Goal: Task Accomplishment & Management: Complete application form

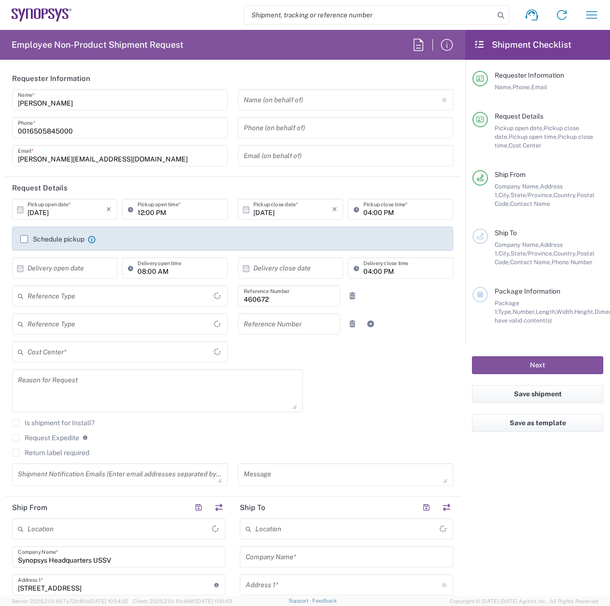
type input "Department"
type input "Delivered at Place"
type input "US01, FIN, Distri 460672"
type input "[GEOGRAPHIC_DATA]"
type input "[US_STATE]"
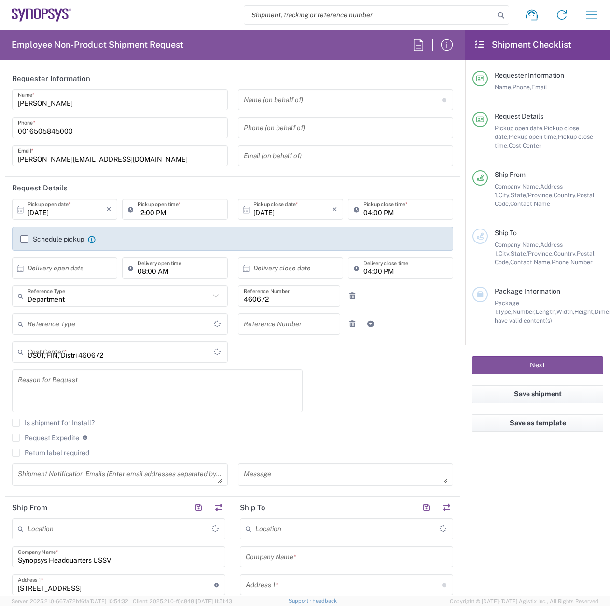
type input "[GEOGRAPHIC_DATA]"
type input "Headquarters USSV"
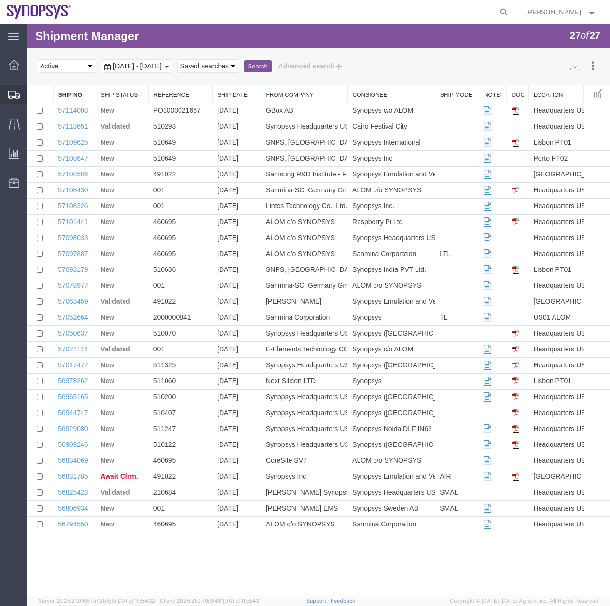
click at [14, 95] on icon at bounding box center [14, 95] width 12 height 9
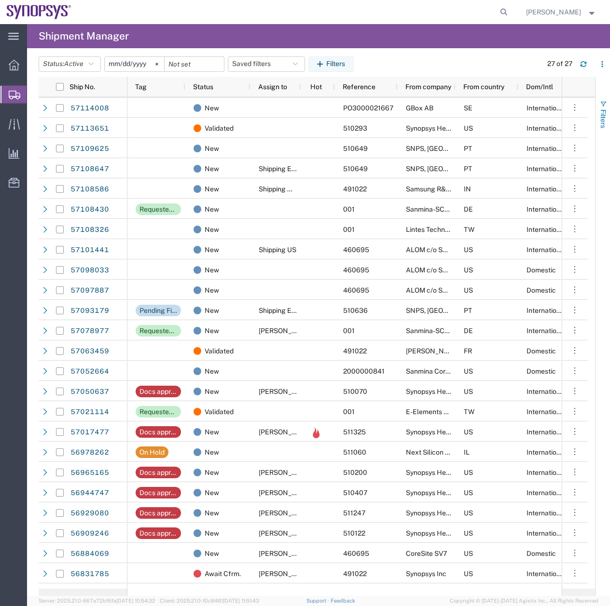
click at [603, 110] on span "Filters" at bounding box center [603, 118] width 8 height 19
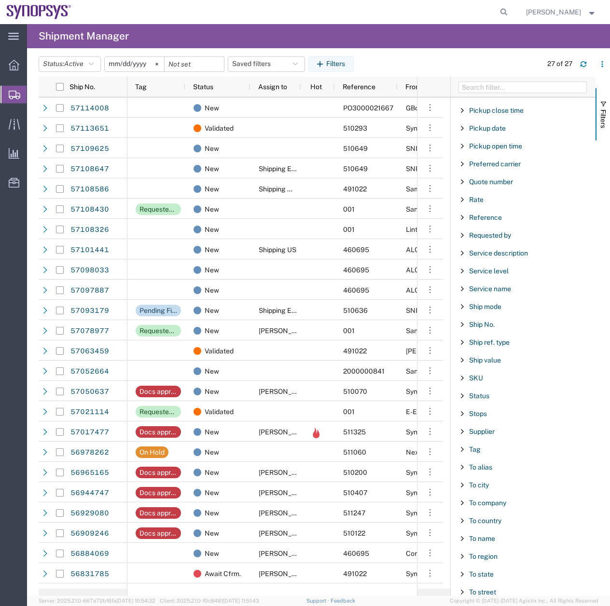
scroll to position [678, 0]
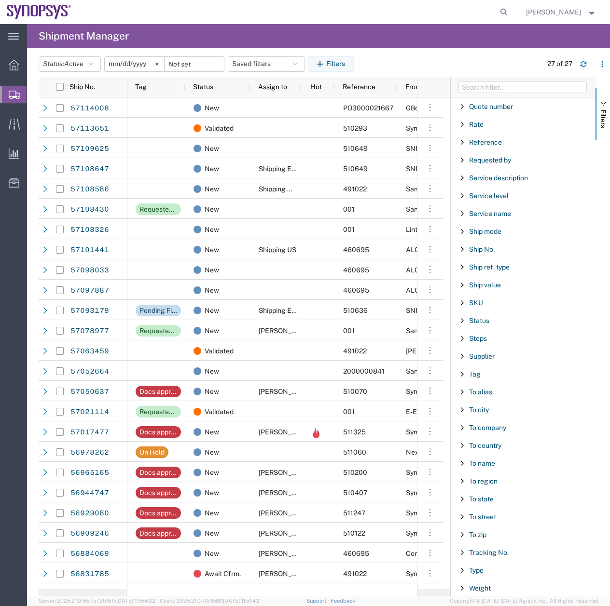
click at [459, 427] on span "Filter List 66 Filters" at bounding box center [462, 428] width 8 height 8
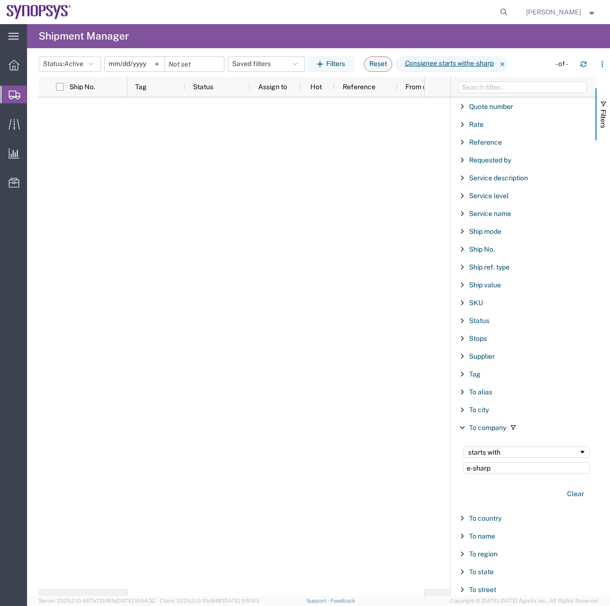
click at [473, 466] on input "e-sharp" at bounding box center [526, 469] width 126 height 12
type input "e sharp"
click at [16, 116] on div at bounding box center [13, 123] width 27 height 19
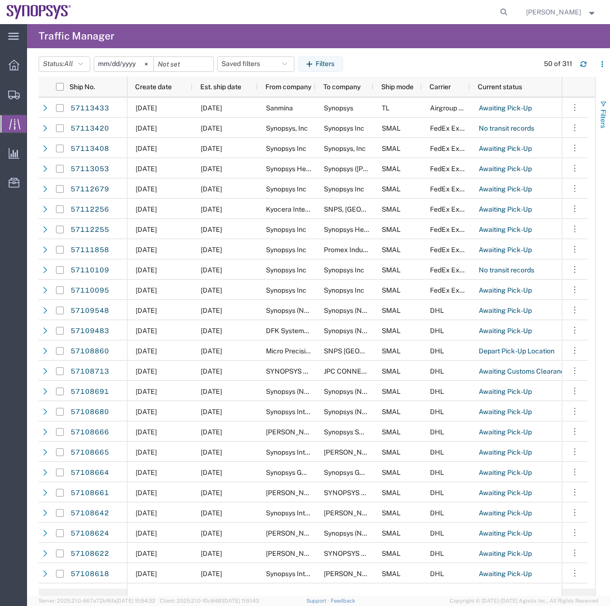
click at [606, 106] on span "button" at bounding box center [603, 104] width 8 height 8
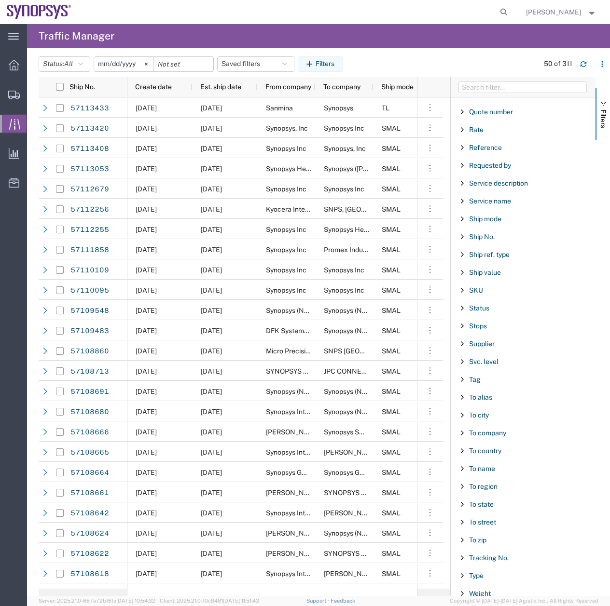
scroll to position [697, 0]
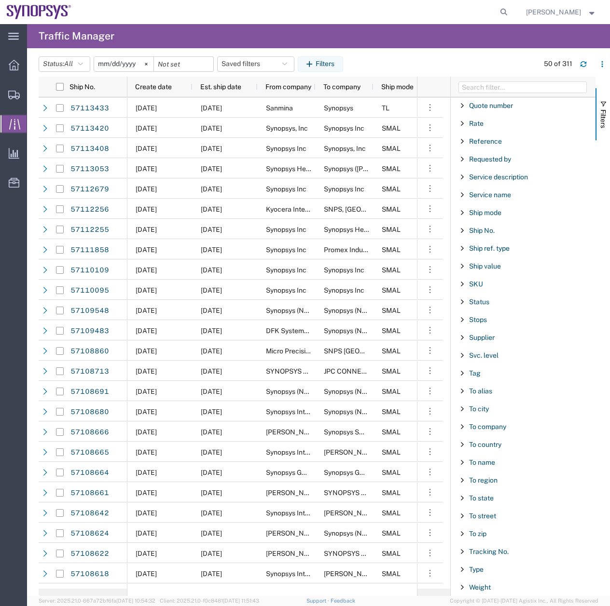
click at [459, 428] on span "Filter List 67 Filters" at bounding box center [462, 427] width 8 height 8
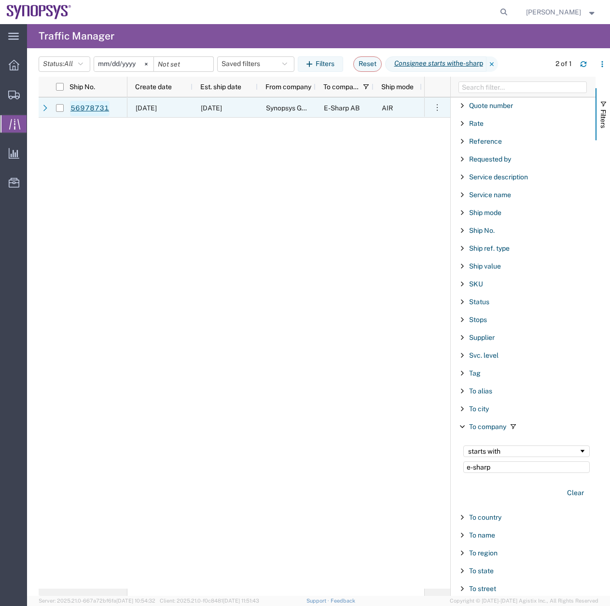
type input "e-sharp"
click at [84, 110] on link "56978731" at bounding box center [90, 108] width 40 height 15
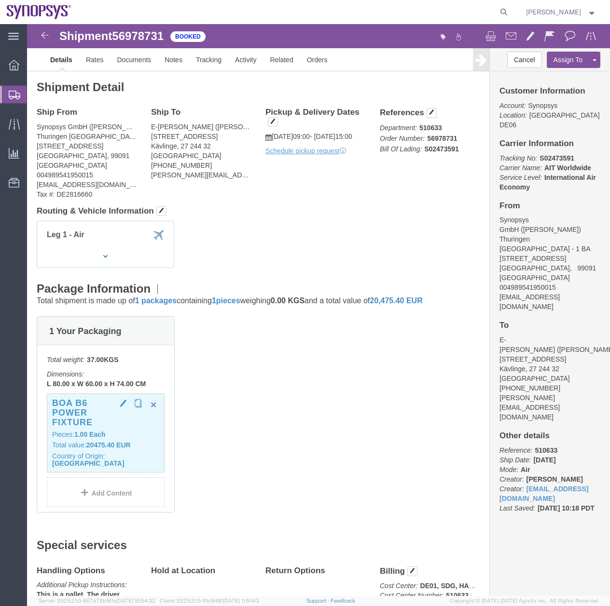
click div "BOA B6 Power fixture Pieces: 1.00 Each Total value: 20475.40 EUR Country of Ori…"
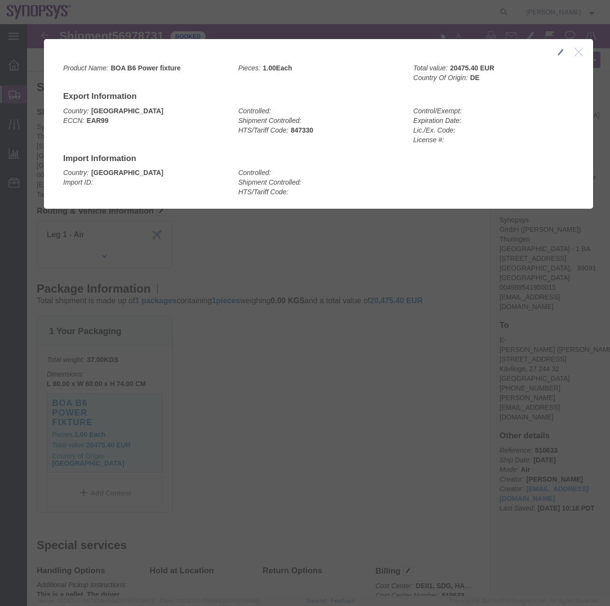
click icon "button"
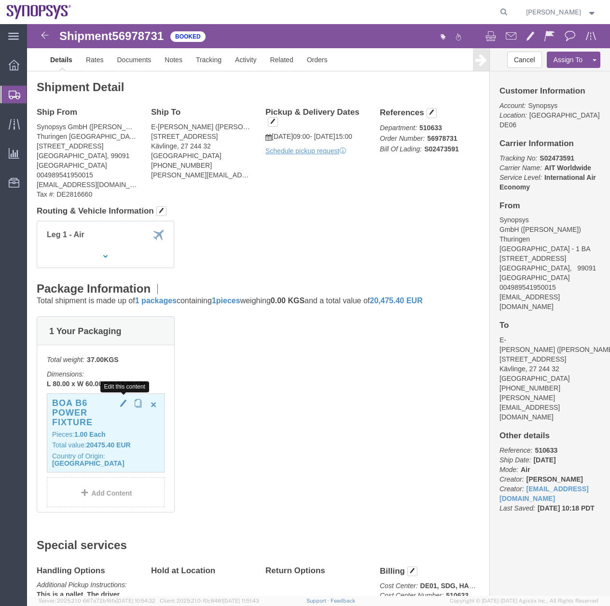
click span "button"
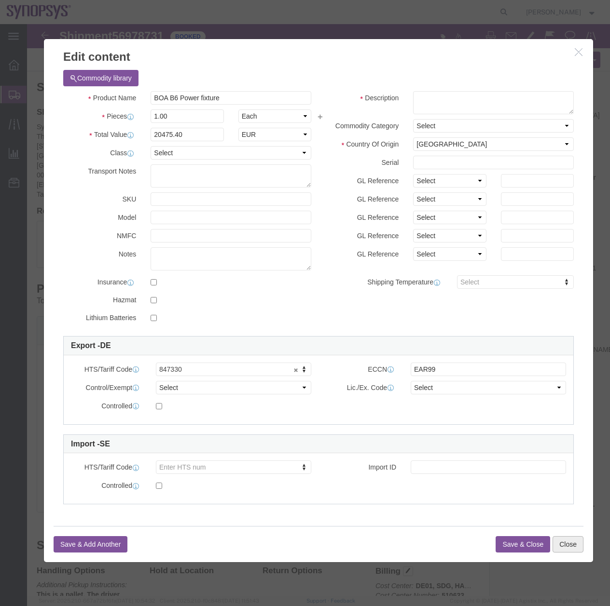
click button "Close"
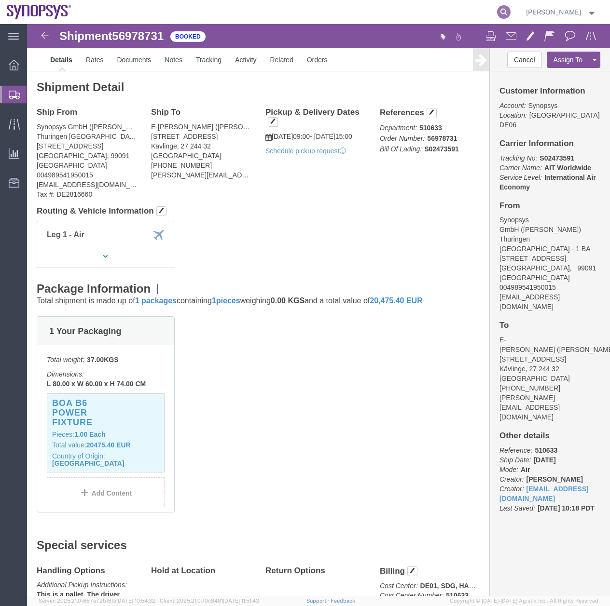
click at [508, 16] on icon at bounding box center [504, 12] width 14 height 14
click at [267, 9] on input "search" at bounding box center [350, 11] width 293 height 23
type input "56934797"
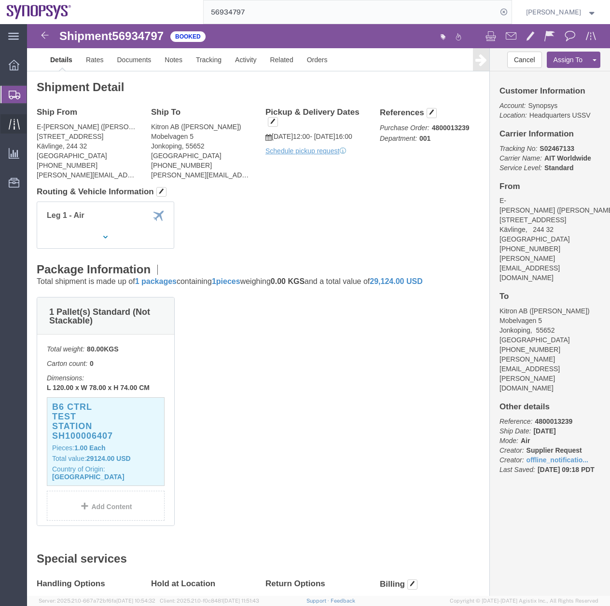
click at [13, 122] on icon at bounding box center [14, 124] width 11 height 11
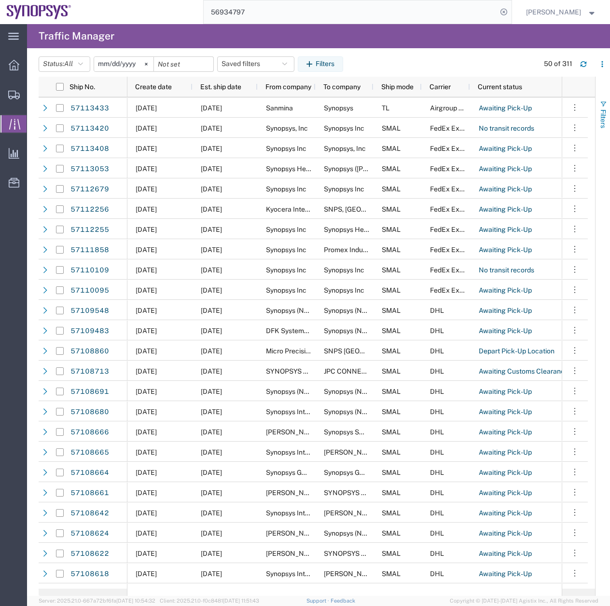
click at [605, 98] on button "Filters" at bounding box center [602, 114] width 14 height 52
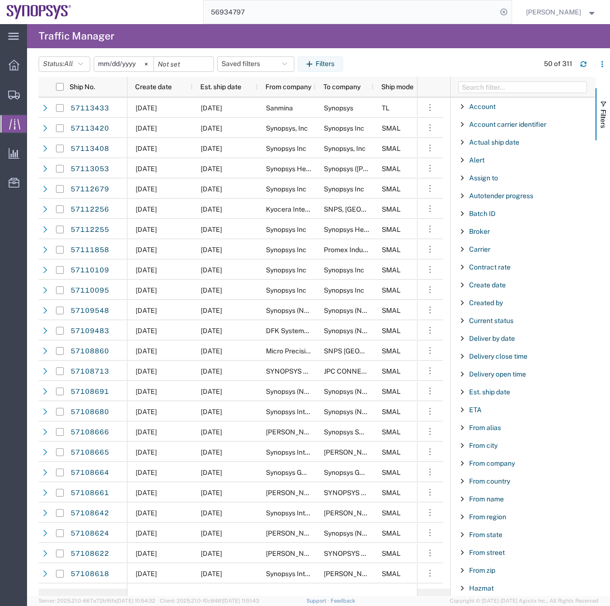
click at [466, 464] on div "From company" at bounding box center [522, 463] width 145 height 17
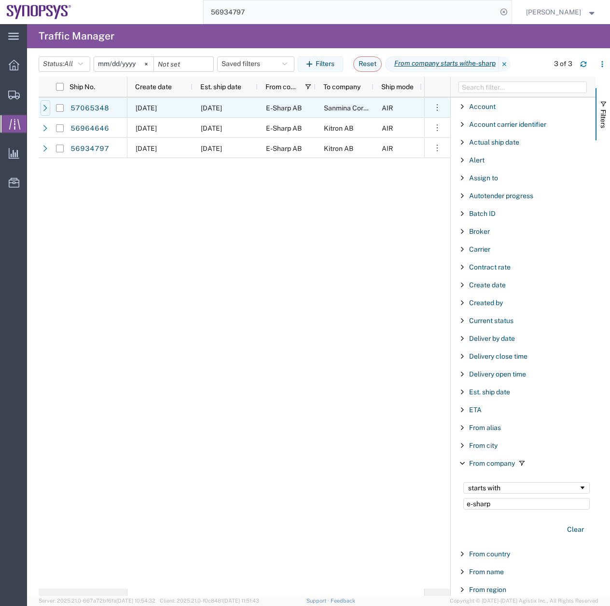
type input "e-sharp"
click at [45, 105] on icon at bounding box center [45, 108] width 7 height 7
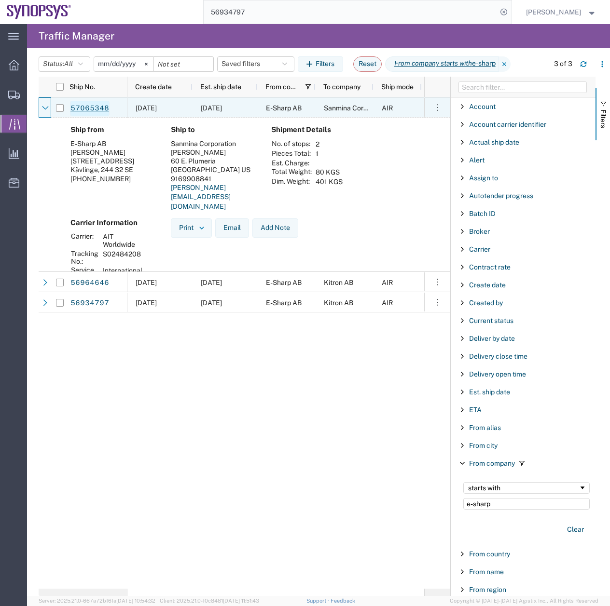
click at [88, 108] on link "57065348" at bounding box center [90, 108] width 40 height 15
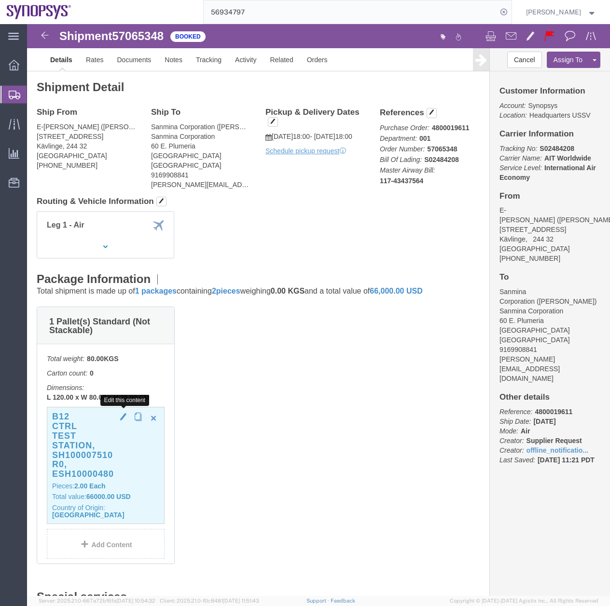
click span "button"
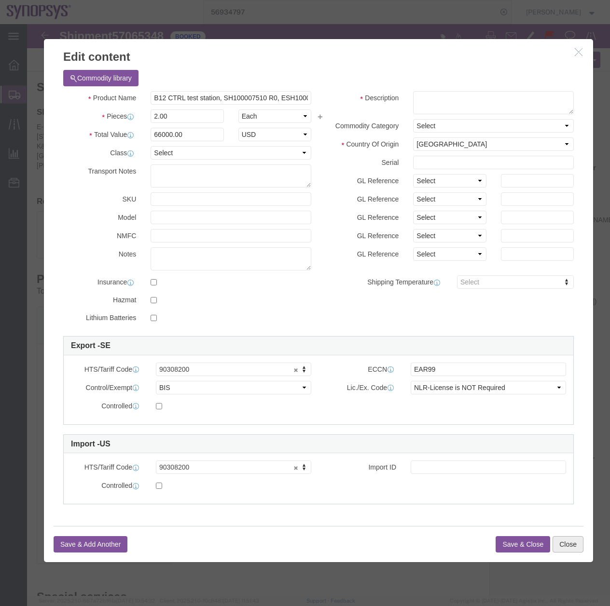
click button "Close"
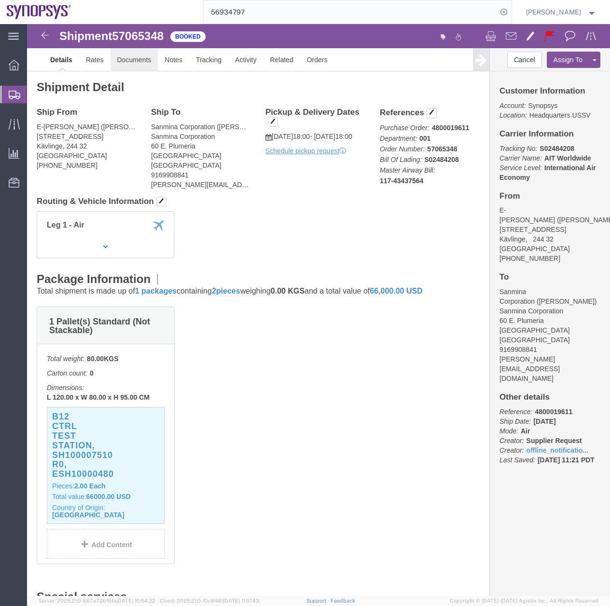
click link "Documents"
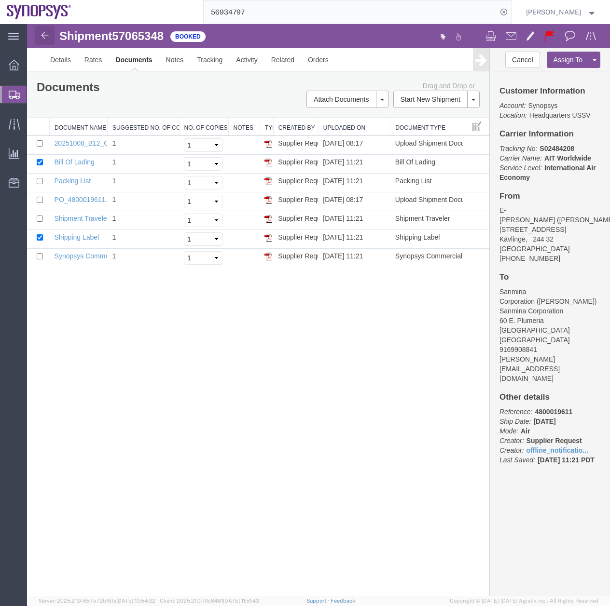
click at [44, 41] on img at bounding box center [45, 35] width 12 height 12
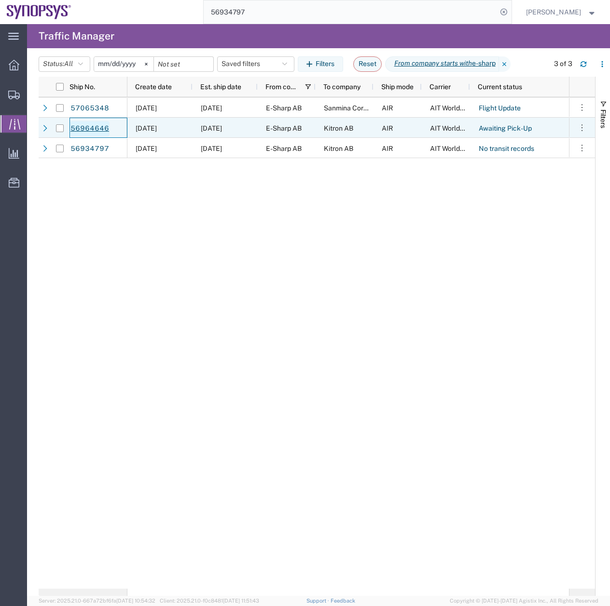
click at [79, 124] on link "56964646" at bounding box center [90, 128] width 40 height 15
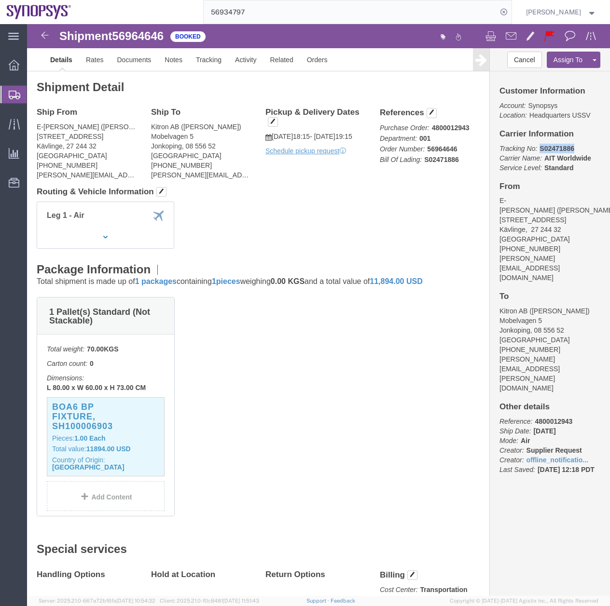
drag, startPoint x: 543, startPoint y: 123, endPoint x: 505, endPoint y: 124, distance: 37.6
click p "Tracking No: S02471886 Carrier Name: AIT Worldwide AIT Worldwide Service Level:…"
drag, startPoint x: 505, startPoint y: 124, endPoint x: 515, endPoint y: 124, distance: 9.2
copy b "S02471886"
click link "Documents"
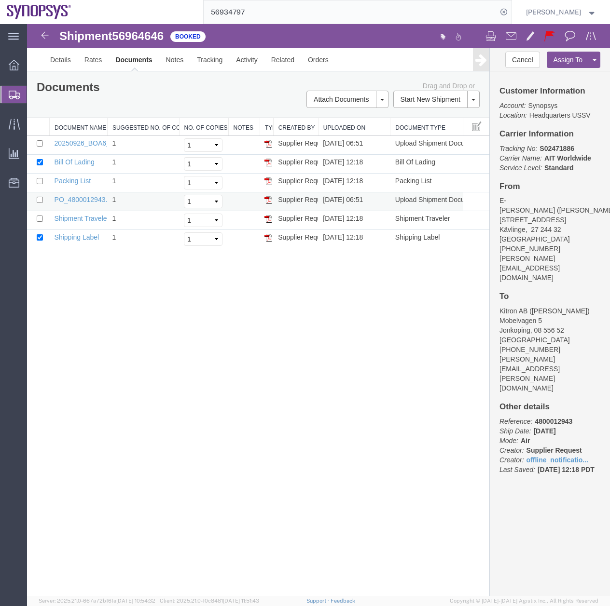
click at [270, 200] on img at bounding box center [268, 200] width 8 height 8
click at [269, 200] on img at bounding box center [268, 200] width 8 height 8
click at [271, 144] on img at bounding box center [268, 144] width 8 height 8
click at [82, 143] on link "20250926_BOA6_BP_fixture.pdf" at bounding box center [103, 143] width 98 height 8
click at [269, 141] on img at bounding box center [268, 144] width 8 height 8
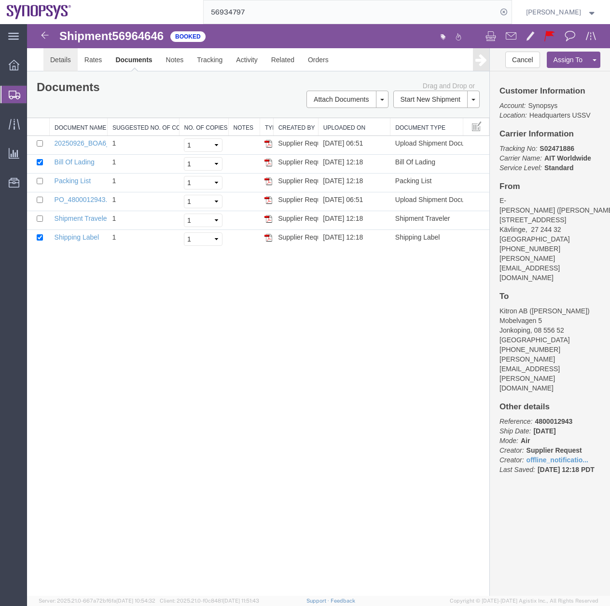
click at [69, 60] on link "Details" at bounding box center [60, 59] width 34 height 23
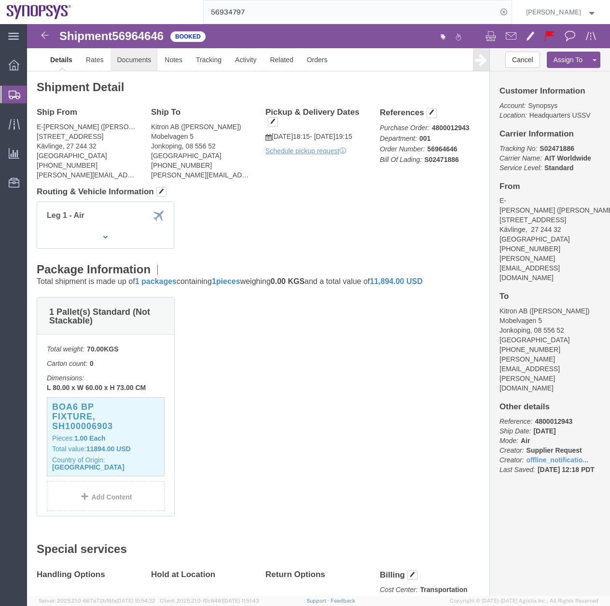
click link "Documents"
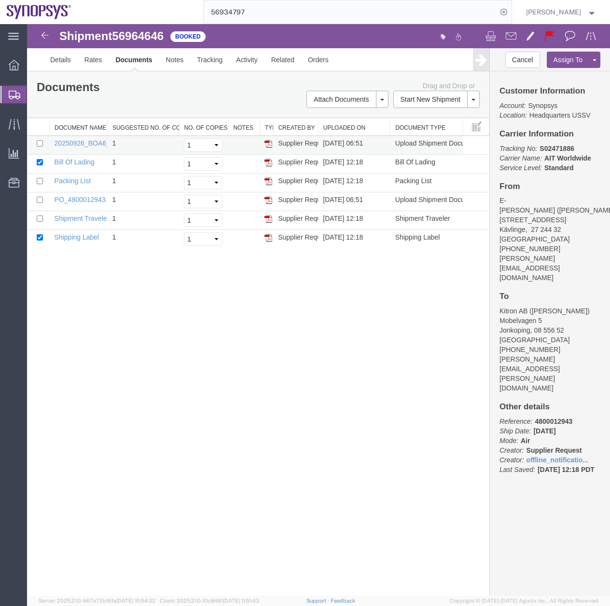
click at [267, 143] on img at bounding box center [268, 144] width 8 height 8
click at [267, 181] on img at bounding box center [268, 181] width 8 height 8
click at [340, 125] on link "Email Documents" at bounding box center [346, 130] width 84 height 14
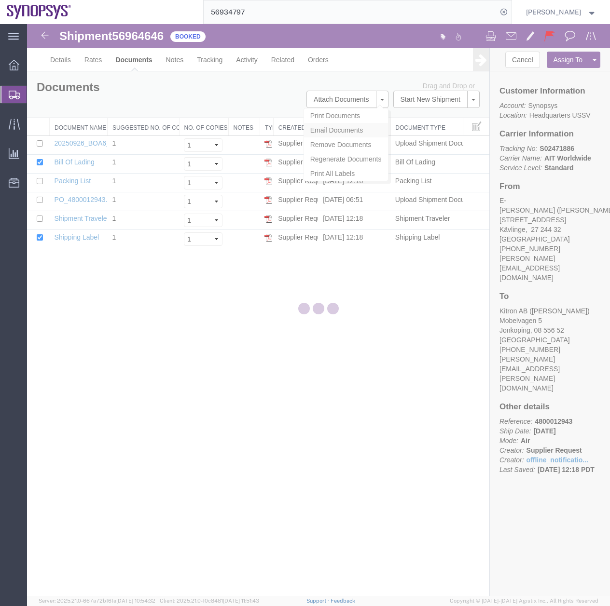
checkbox input "true"
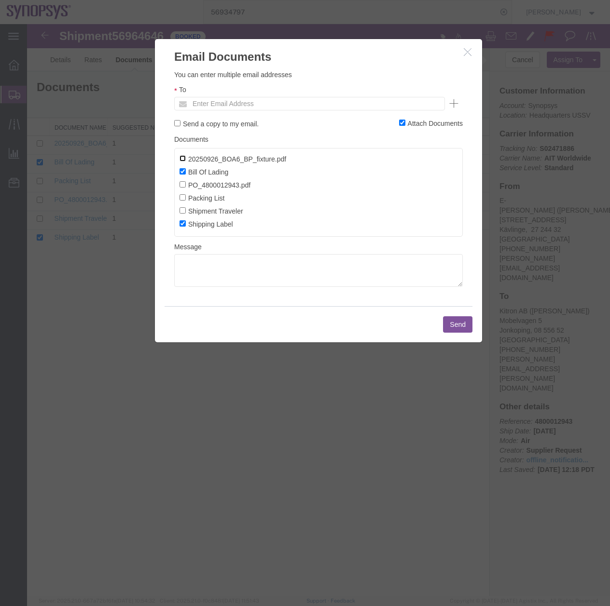
click at [181, 159] on input "20250926_BOA6_BP_fixture.pdf" at bounding box center [182, 158] width 6 height 6
checkbox input "true"
click at [182, 170] on input "Bill Of Lading" at bounding box center [182, 171] width 6 height 6
checkbox input "false"
click at [180, 223] on input "Shipping Label" at bounding box center [182, 223] width 6 height 6
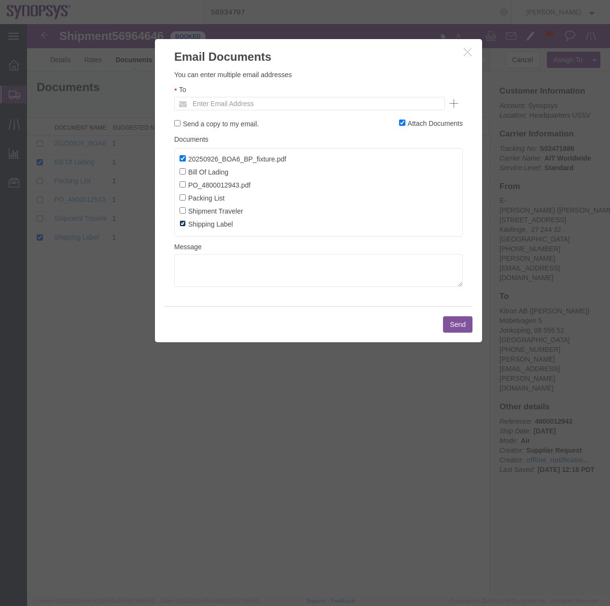
checkbox input "false"
click at [241, 105] on input "text" at bounding box center [244, 103] width 113 height 13
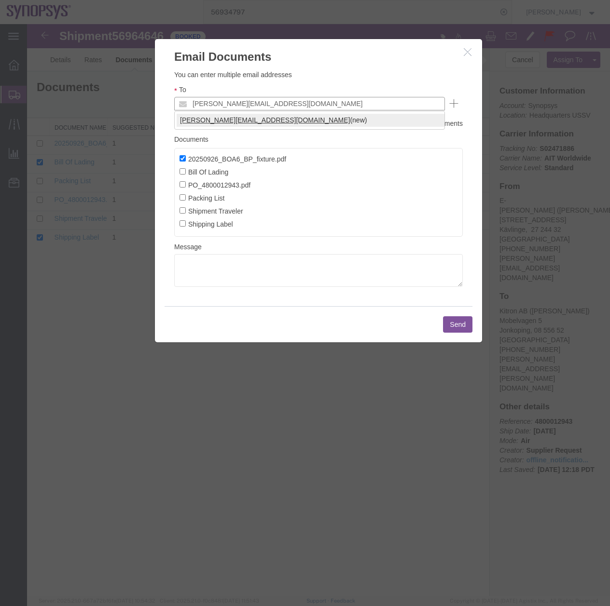
type input "[PERSON_NAME][EMAIL_ADDRESS][DOMAIN_NAME]"
click at [457, 328] on button "Send" at bounding box center [457, 324] width 29 height 16
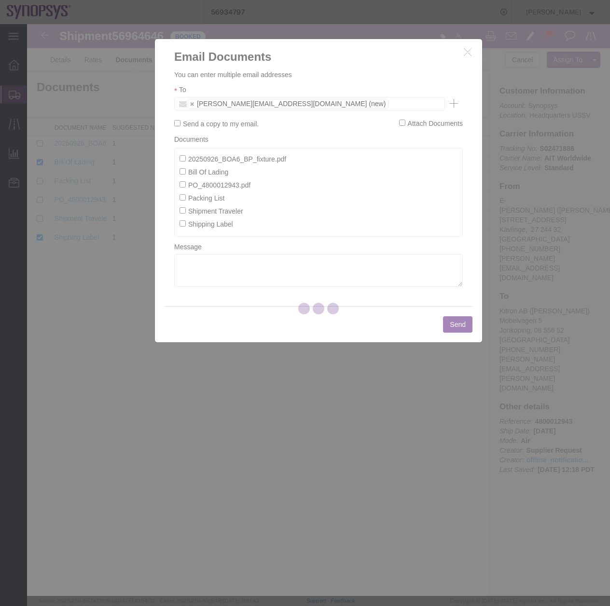
checkbox input "false"
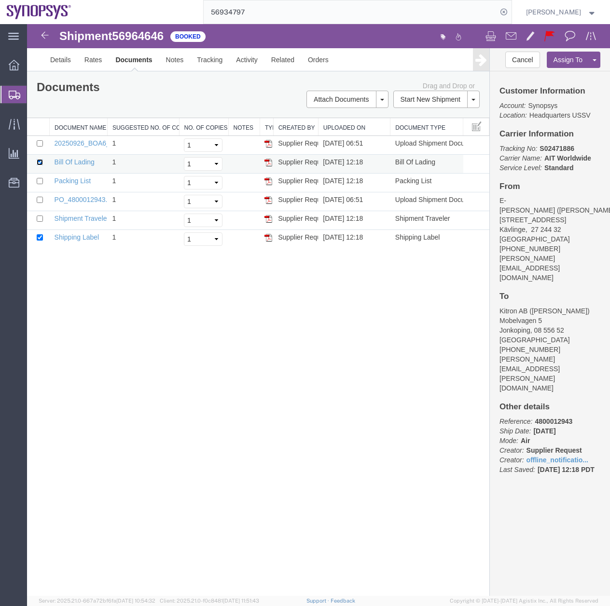
click at [41, 163] on input "checkbox" at bounding box center [40, 162] width 6 height 6
checkbox input "false"
click at [41, 237] on input "checkbox" at bounding box center [40, 237] width 6 height 6
checkbox input "false"
click at [41, 139] on td at bounding box center [38, 145] width 23 height 19
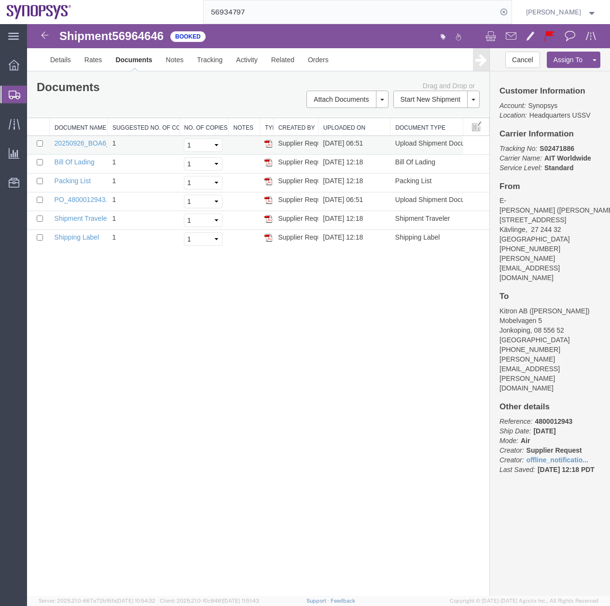
click at [41, 139] on td at bounding box center [38, 145] width 23 height 19
click at [41, 145] on input "checkbox" at bounding box center [40, 143] width 6 height 6
checkbox input "true"
click at [329, 129] on link "Email Documents" at bounding box center [346, 130] width 84 height 14
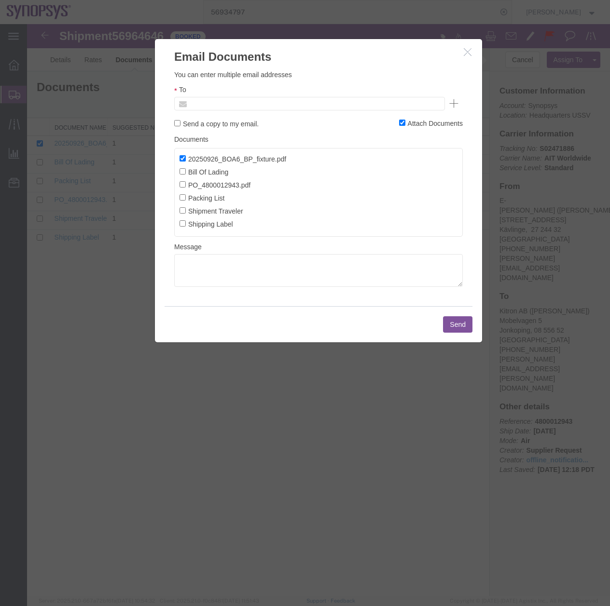
click at [275, 98] on input "text" at bounding box center [244, 103] width 113 height 13
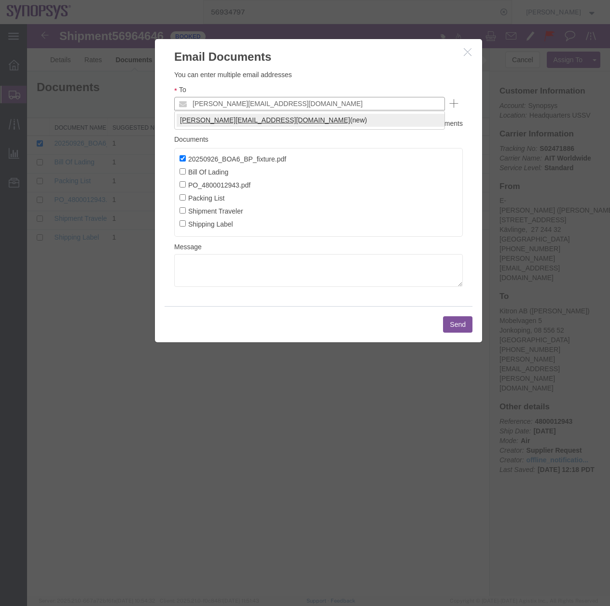
type input "[PERSON_NAME][EMAIL_ADDRESS][DOMAIN_NAME]"
click at [454, 324] on button "Send" at bounding box center [457, 324] width 29 height 16
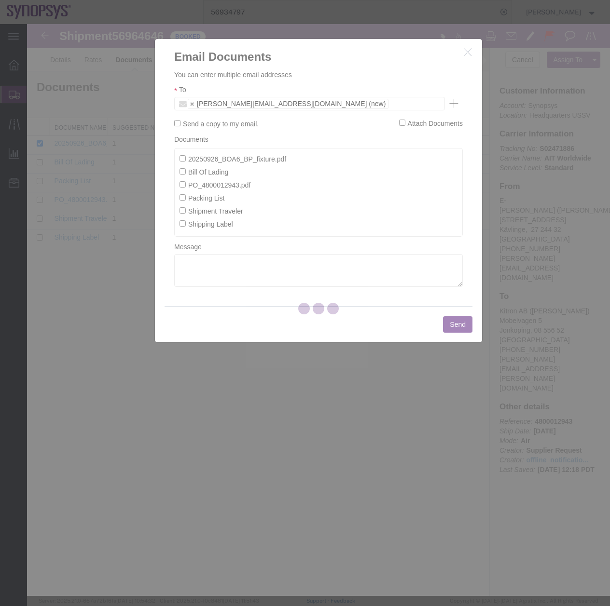
checkbox input "false"
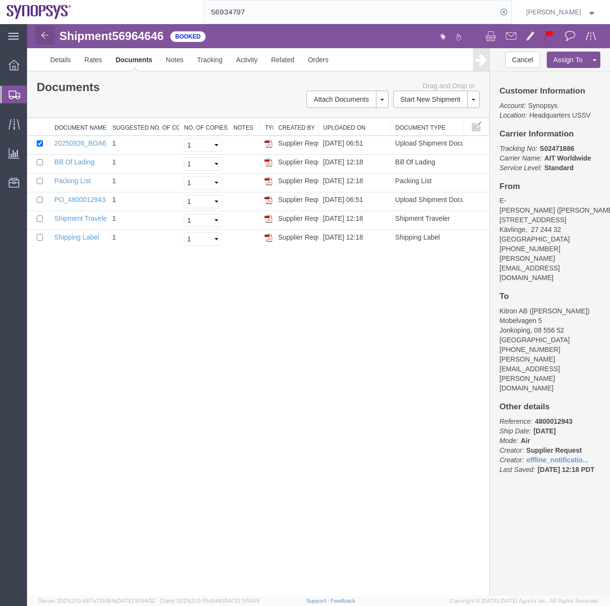
click at [41, 33] on img at bounding box center [45, 35] width 12 height 12
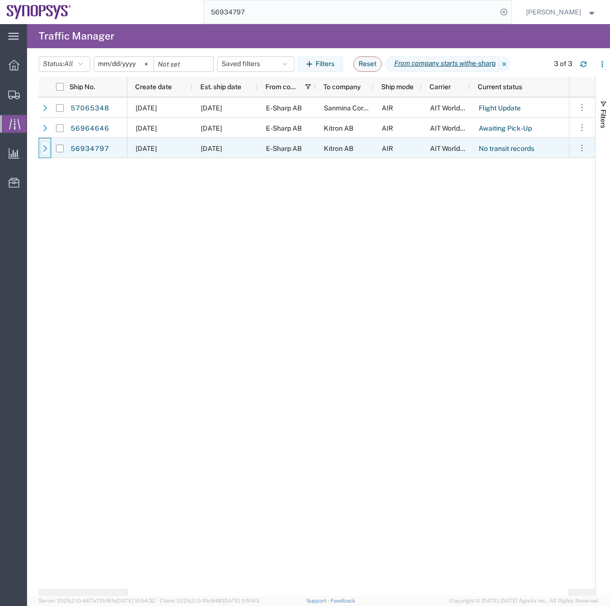
click at [50, 146] on div at bounding box center [46, 148] width 10 height 15
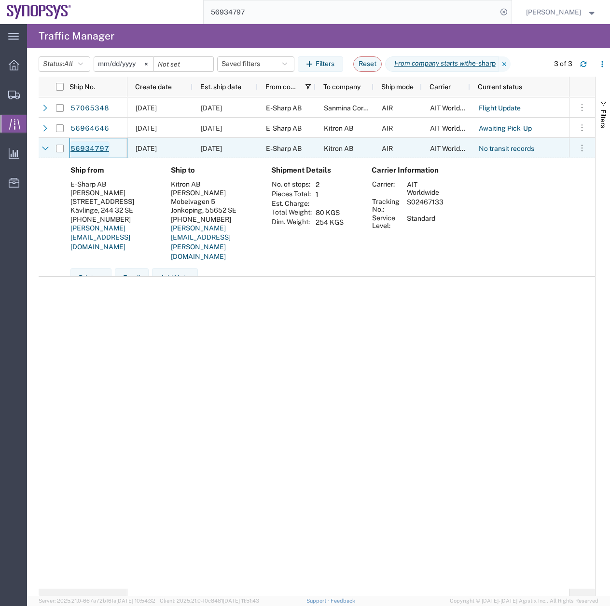
click at [84, 150] on link "56934797" at bounding box center [90, 148] width 40 height 15
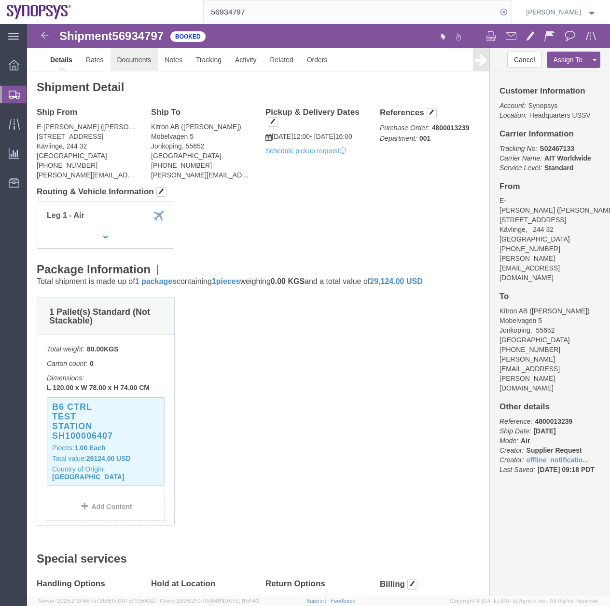
click link "Documents"
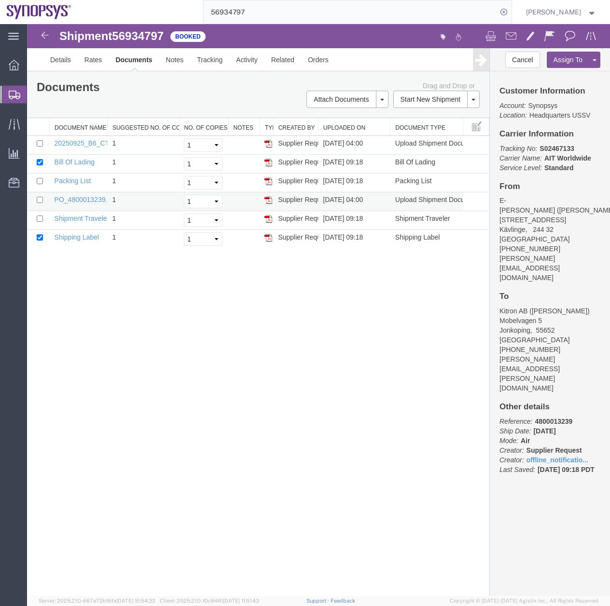
click at [267, 201] on img at bounding box center [268, 200] width 8 height 8
click at [268, 143] on img at bounding box center [268, 144] width 8 height 8
click at [259, 411] on div "Shipment 56934797 6 of 6 Booked Details Rates Documents Notes Tracking Activity…" at bounding box center [318, 310] width 583 height 572
click at [43, 34] on img at bounding box center [45, 35] width 12 height 12
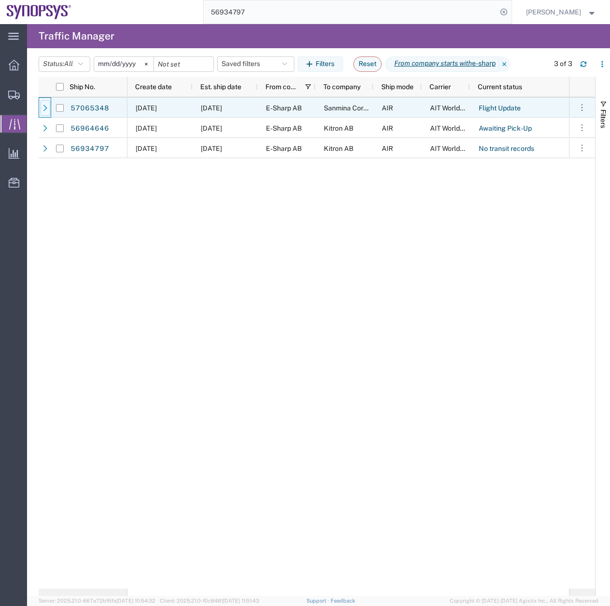
click at [43, 103] on div at bounding box center [46, 107] width 10 height 15
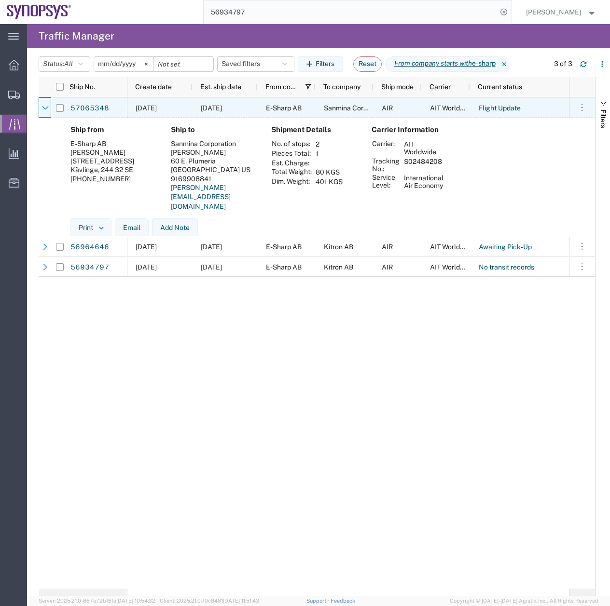
click at [43, 103] on div at bounding box center [46, 107] width 10 height 15
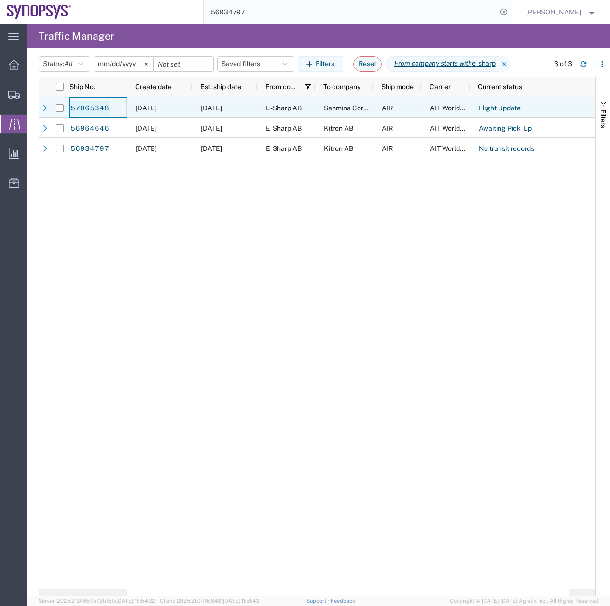
click at [88, 108] on link "57065348" at bounding box center [90, 108] width 40 height 15
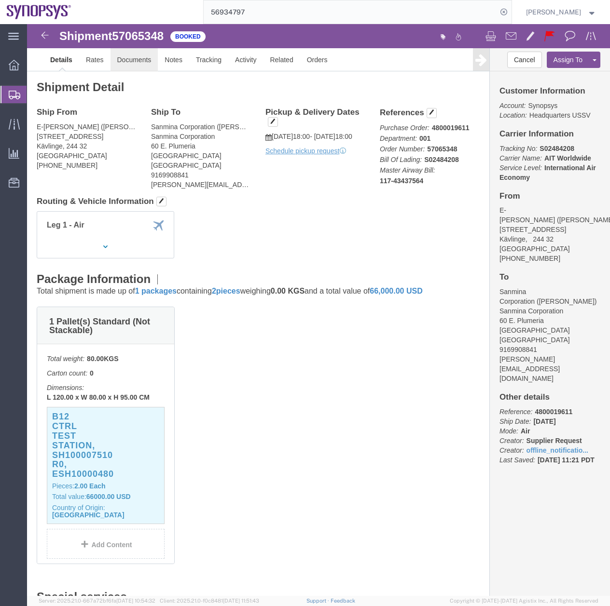
click link "Documents"
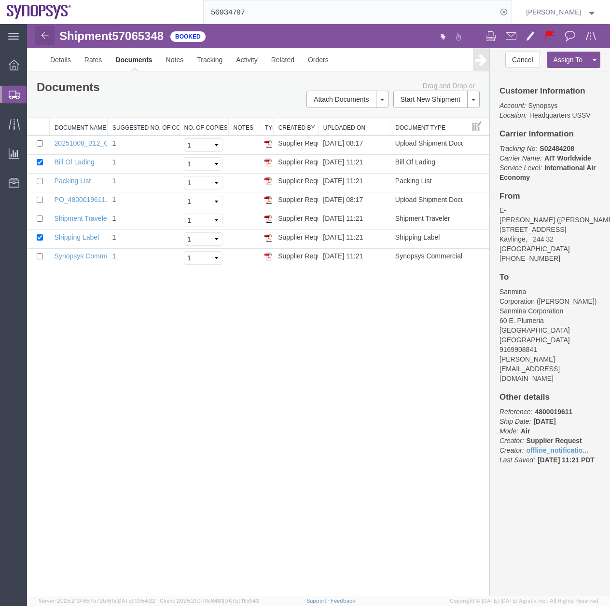
click at [41, 35] on img at bounding box center [45, 35] width 12 height 12
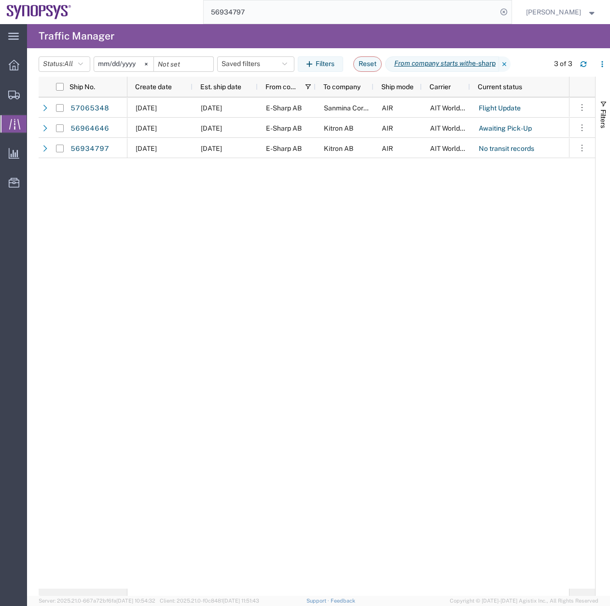
click at [126, 66] on input "[DATE]" at bounding box center [123, 64] width 59 height 14
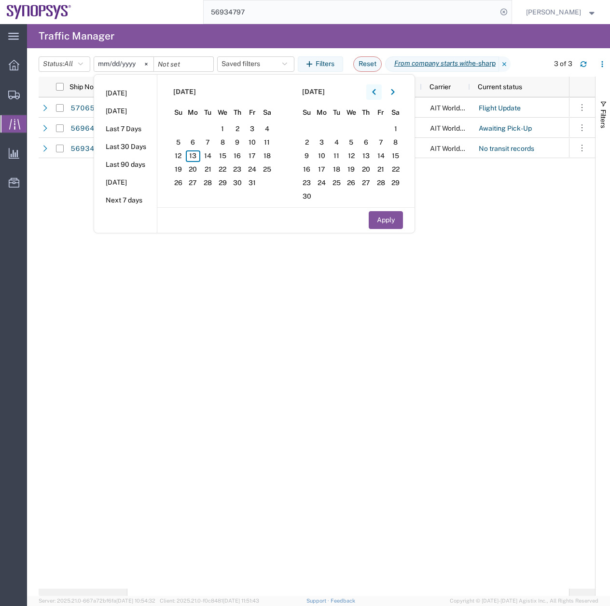
click at [375, 92] on icon "button" at bounding box center [373, 92] width 3 height 6
click at [208, 127] on span "1" at bounding box center [207, 129] width 15 height 12
click at [380, 230] on div "Apply" at bounding box center [285, 219] width 257 height 25
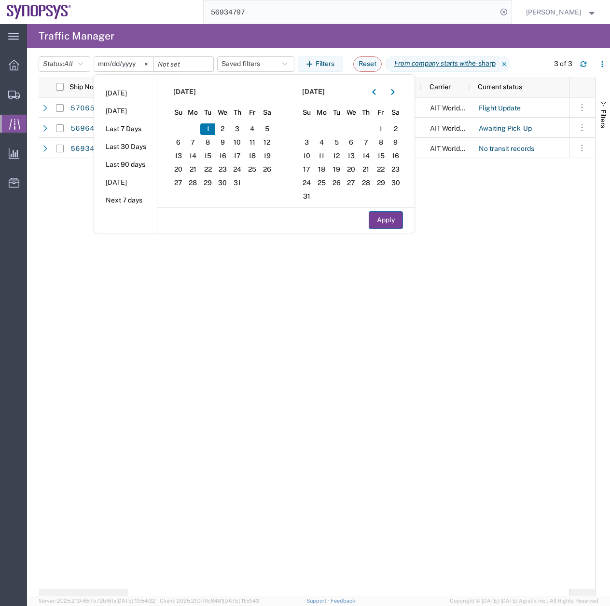
click at [383, 223] on button "Apply" at bounding box center [385, 220] width 34 height 18
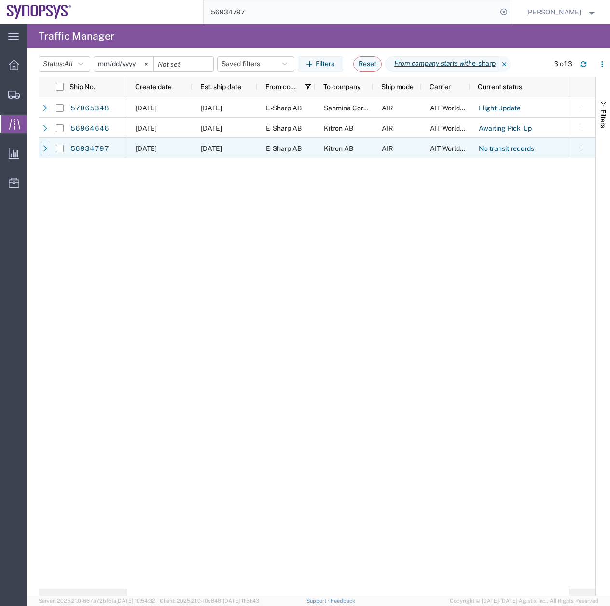
click at [45, 145] on div at bounding box center [46, 148] width 10 height 15
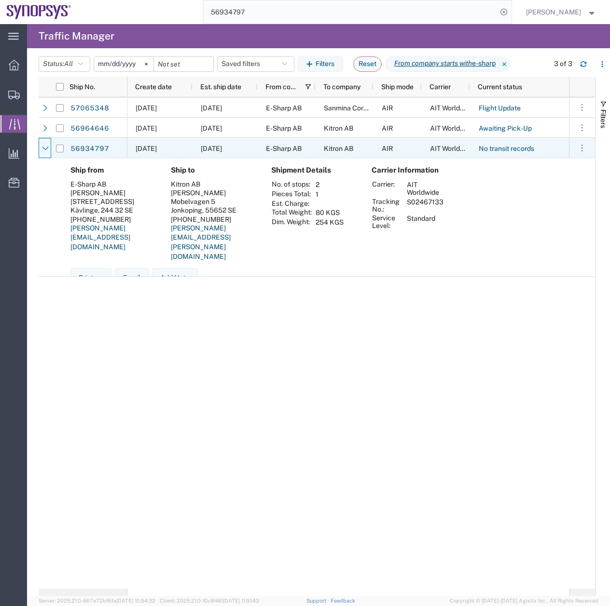
click at [45, 145] on div at bounding box center [46, 148] width 10 height 15
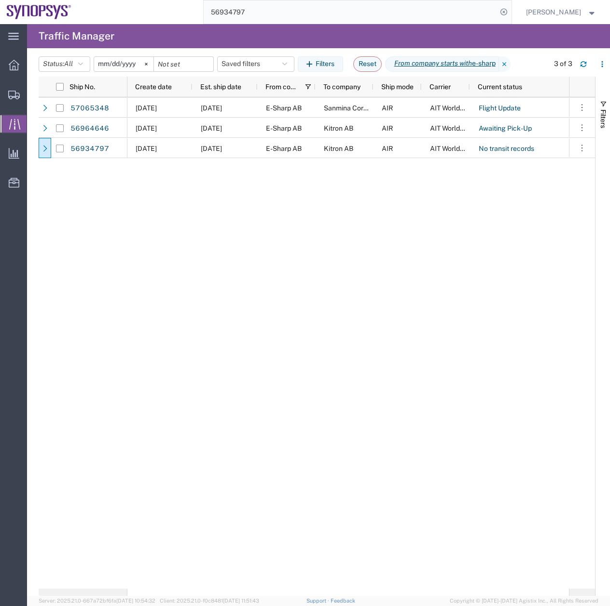
click at [136, 67] on input "[DATE]" at bounding box center [123, 64] width 59 height 14
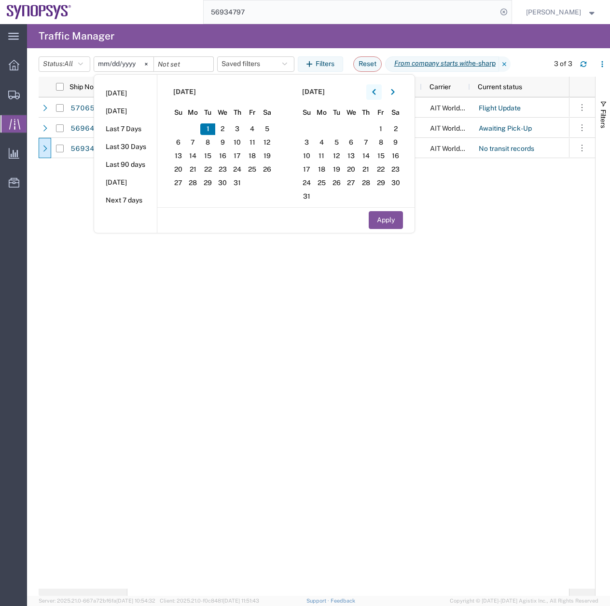
click at [375, 92] on icon "button" at bounding box center [373, 92] width 3 height 6
click at [271, 129] on span "1" at bounding box center [266, 129] width 15 height 12
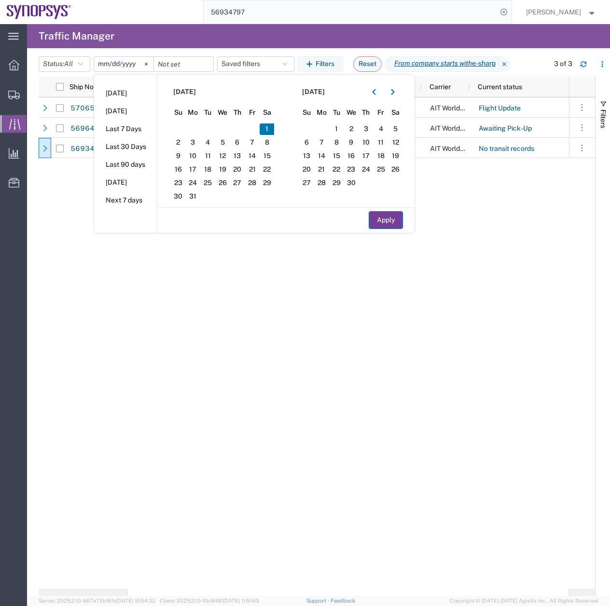
click at [392, 218] on button "Apply" at bounding box center [385, 220] width 34 height 18
type input "[DATE]"
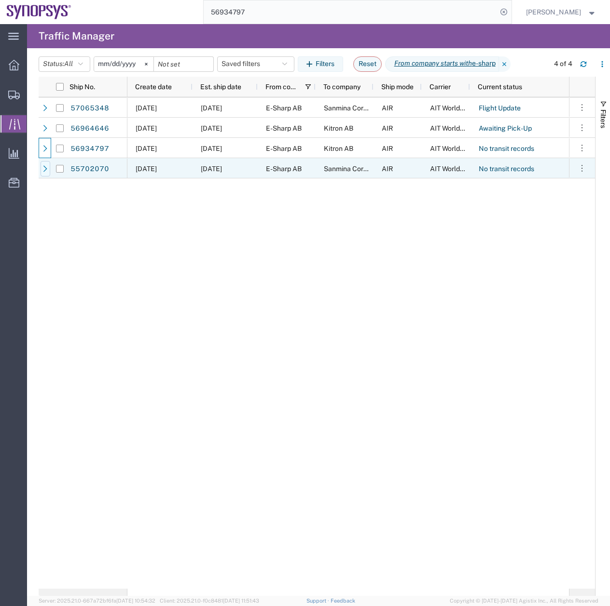
click at [47, 172] on icon at bounding box center [45, 168] width 7 height 7
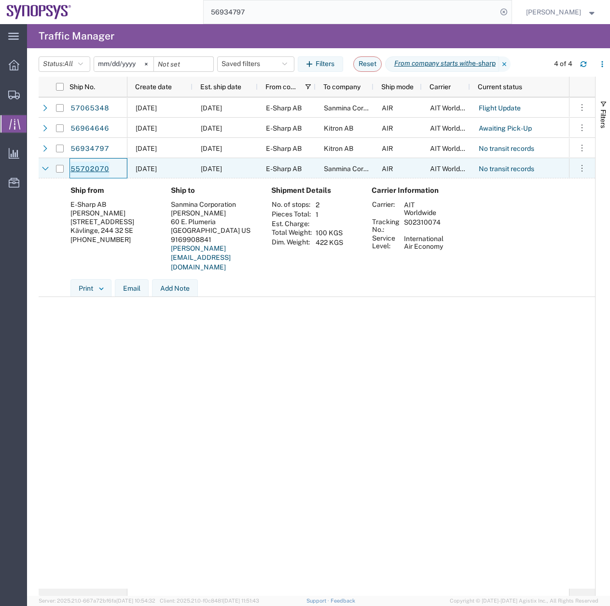
click at [87, 168] on link "55702070" at bounding box center [90, 169] width 40 height 15
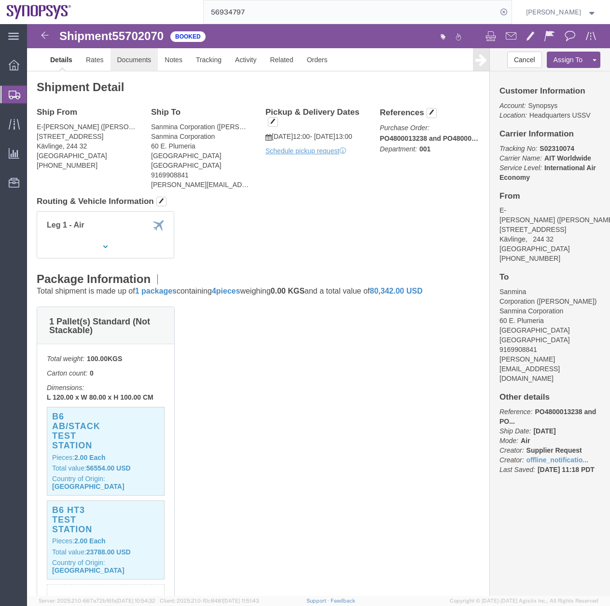
click link "Documents"
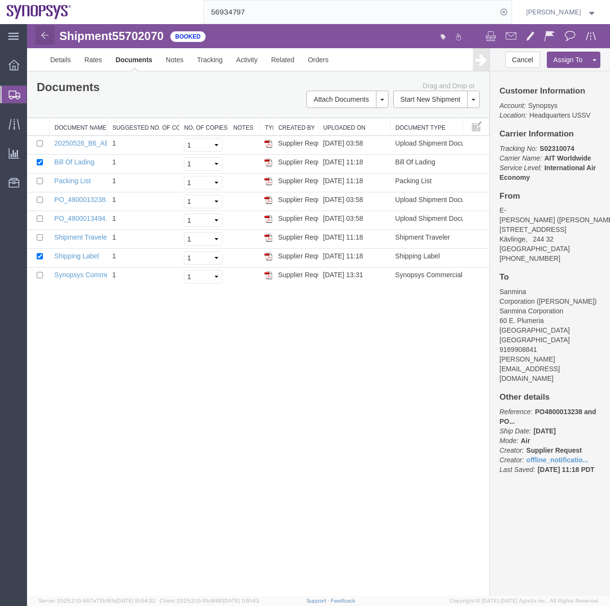
click at [41, 37] on img at bounding box center [45, 35] width 12 height 12
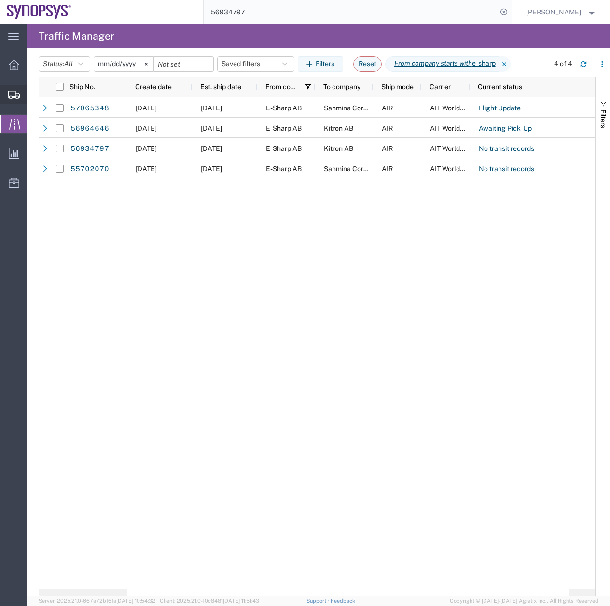
click at [14, 95] on icon at bounding box center [14, 95] width 12 height 9
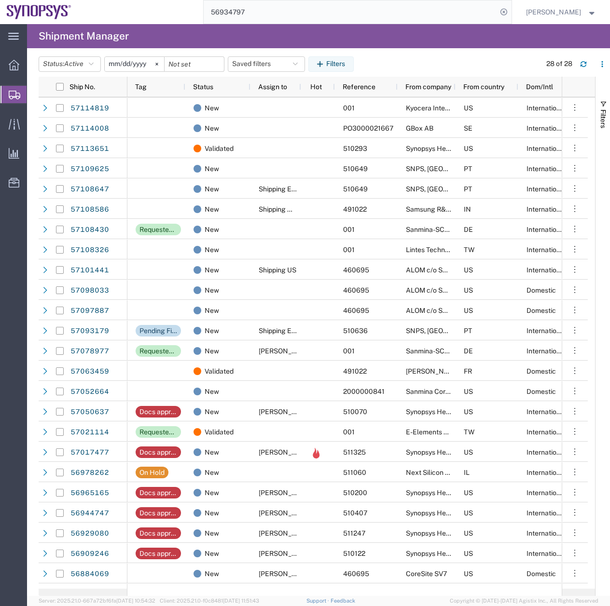
click at [253, 8] on input "56934797" at bounding box center [350, 11] width 293 height 23
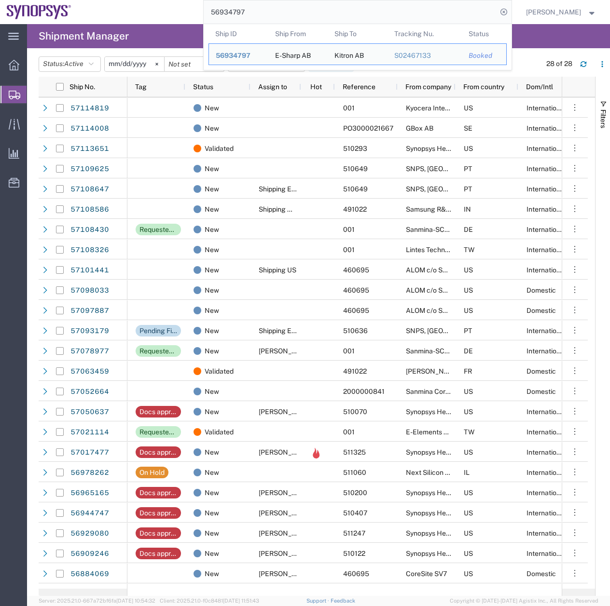
drag, startPoint x: 226, startPoint y: 16, endPoint x: 281, endPoint y: 9, distance: 55.5
click at [160, 23] on div "56934797 Ship ID Ship From Ship To Tracking Nu. Status Ship ID 56934797 Ship Fr…" at bounding box center [295, 12] width 434 height 24
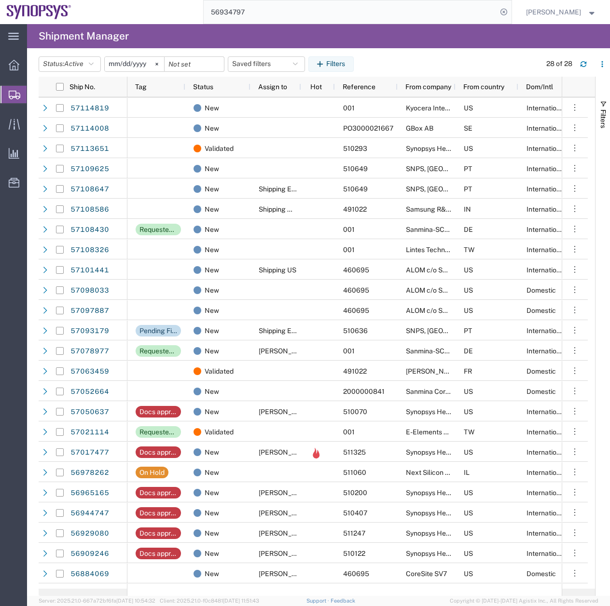
drag, startPoint x: 263, startPoint y: 2, endPoint x: 235, endPoint y: 12, distance: 29.7
click at [231, 12] on input "56934797" at bounding box center [350, 11] width 293 height 23
drag, startPoint x: 260, startPoint y: 12, endPoint x: 237, endPoint y: 12, distance: 23.1
click at [237, 12] on input "56934797" at bounding box center [350, 11] width 293 height 23
type input "56944747"
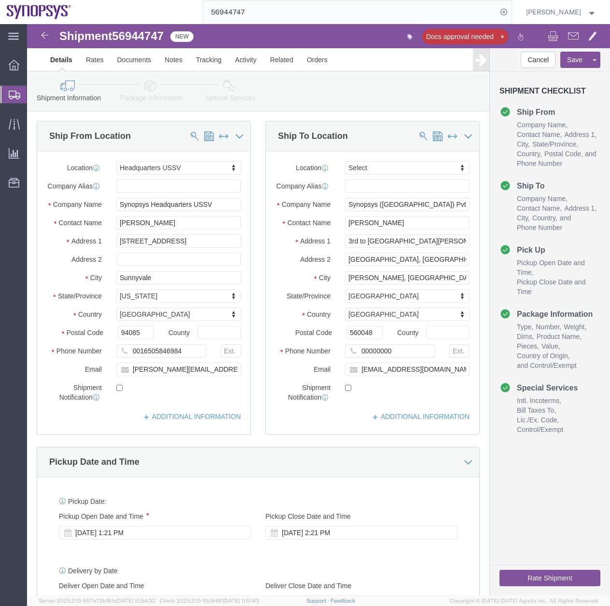
select select "63204"
select select
click link "Activity"
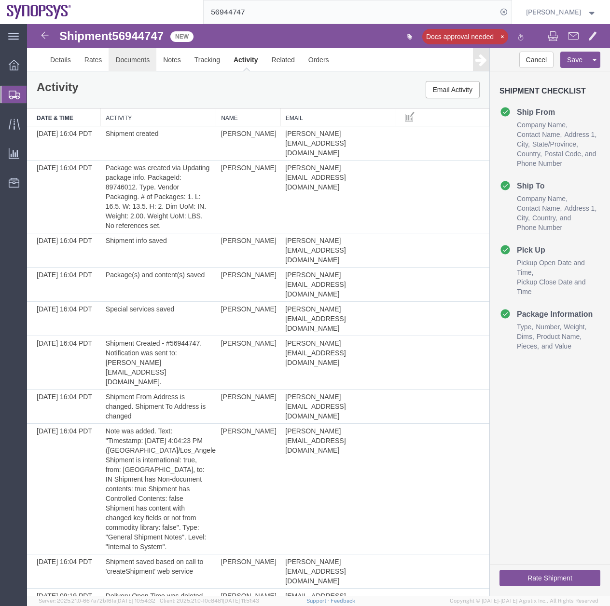
click at [135, 61] on link "Documents" at bounding box center [133, 59] width 48 height 23
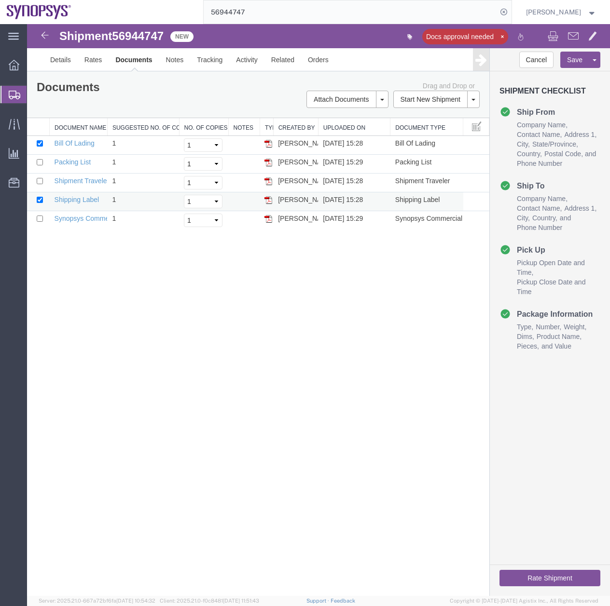
click at [268, 200] on img at bounding box center [268, 200] width 8 height 8
click at [67, 53] on link "Details" at bounding box center [60, 59] width 34 height 23
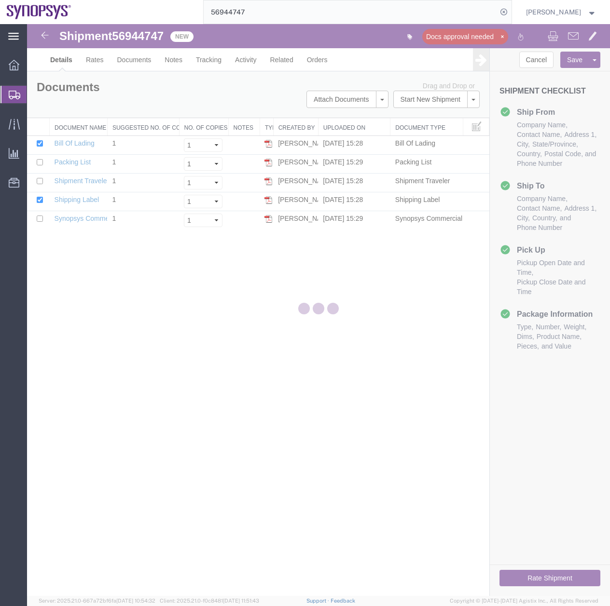
select select "63204"
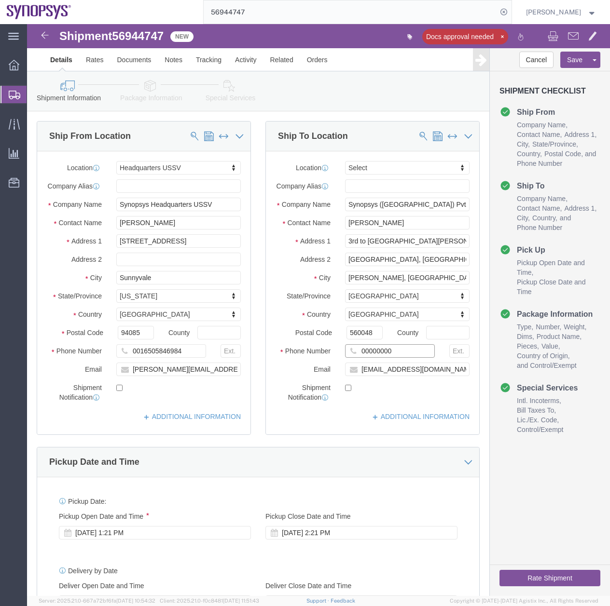
drag, startPoint x: 362, startPoint y: 336, endPoint x: 311, endPoint y: 335, distance: 51.6
click div "00000000"
type input "917411645825"
click label
click input "checkbox"
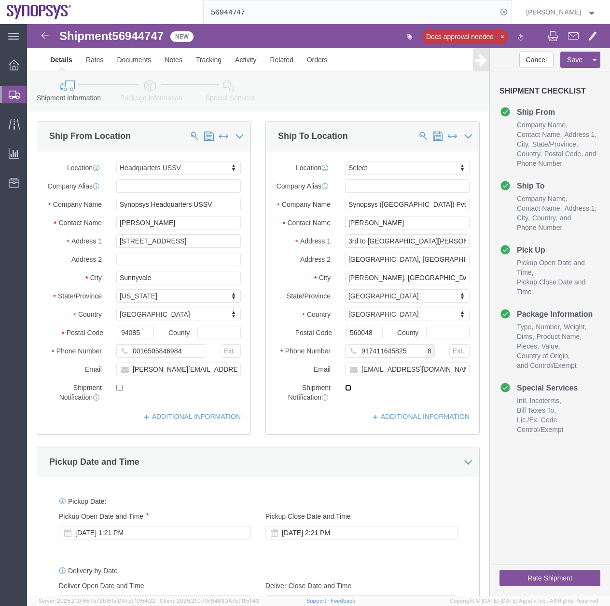
checkbox input "true"
drag, startPoint x: 187, startPoint y: 190, endPoint x: 124, endPoint y: 191, distance: 62.7
click input "Synopsys Headquarters USSV"
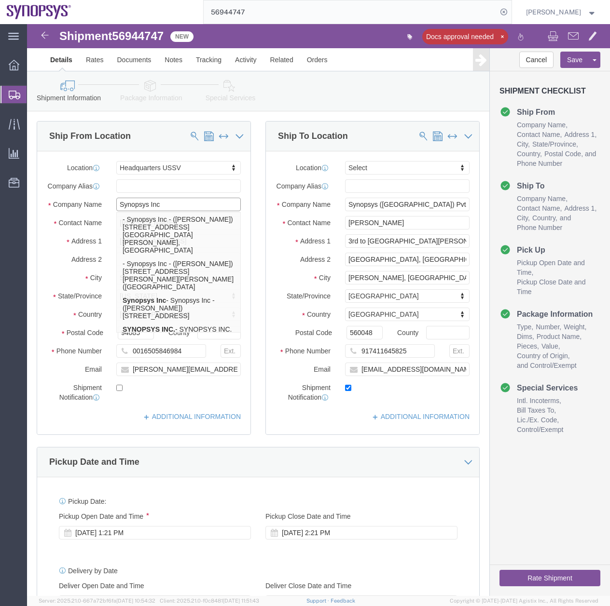
type input "Synopsys Inc"
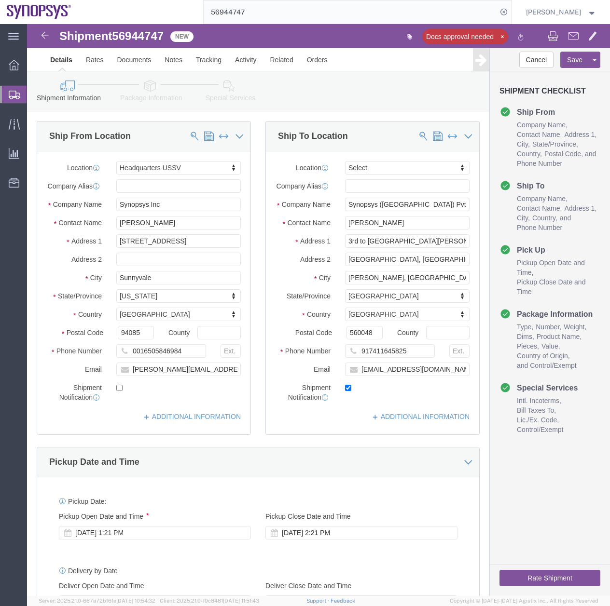
click div "Delivery by Date Delivery Start Date Delivery Start Time Deliver Open Date and …"
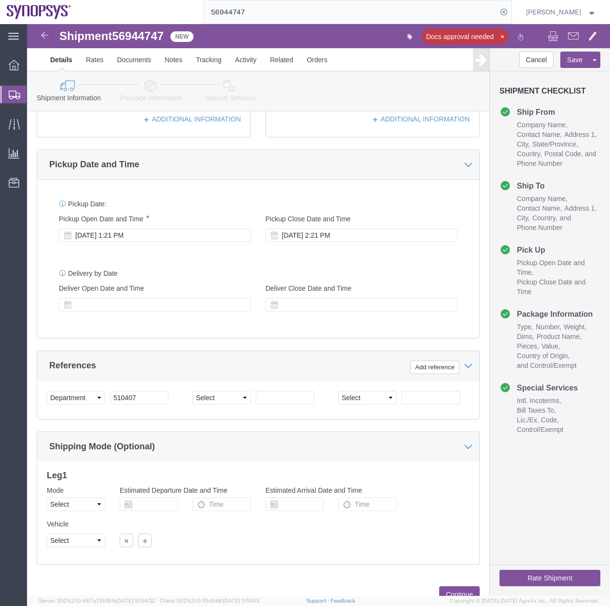
scroll to position [239, 0]
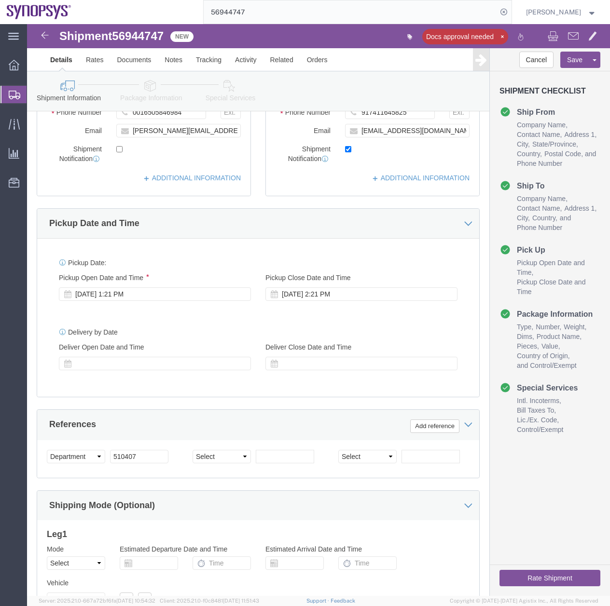
click icon
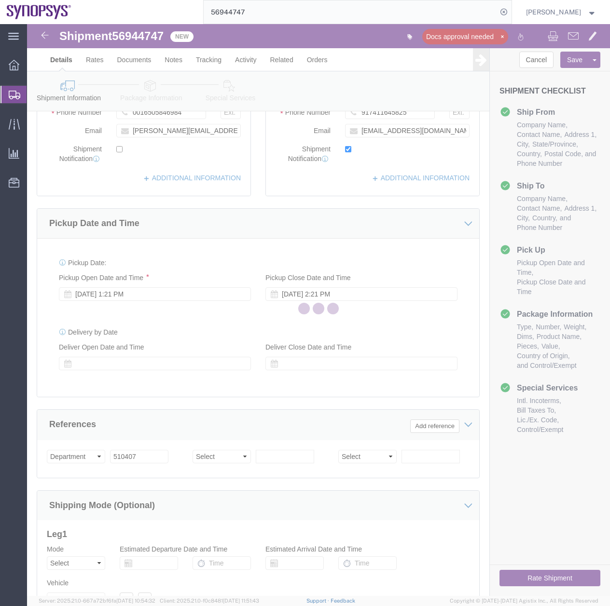
select select
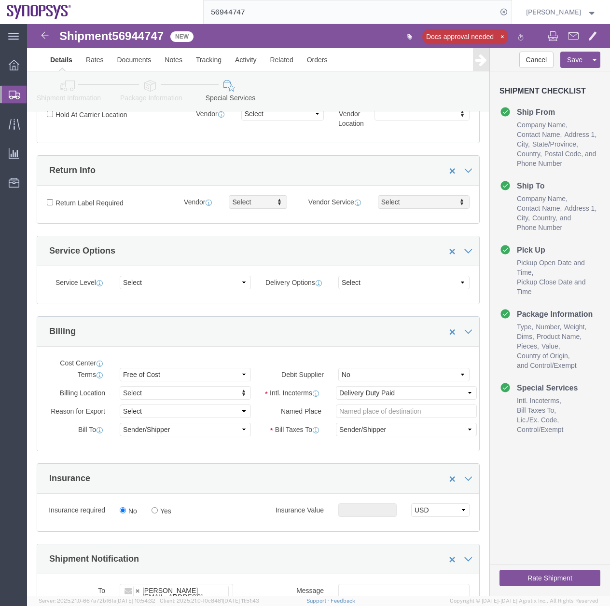
select select "COSTCENTER"
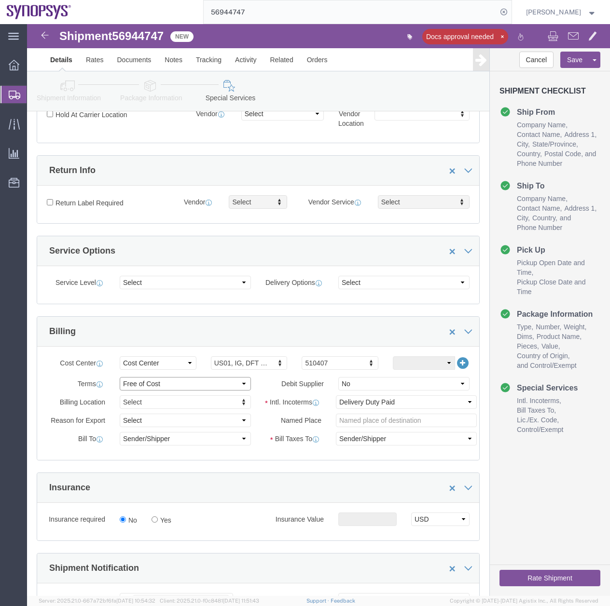
click select "Select Free of Charge Free of Cost NET 30 NET 45 NET 60 See Comment"
select select "FREE_OF_CHARGE"
click select "Select Free of Charge Free of Cost NET 30 NET 45 NET 60 See Comment"
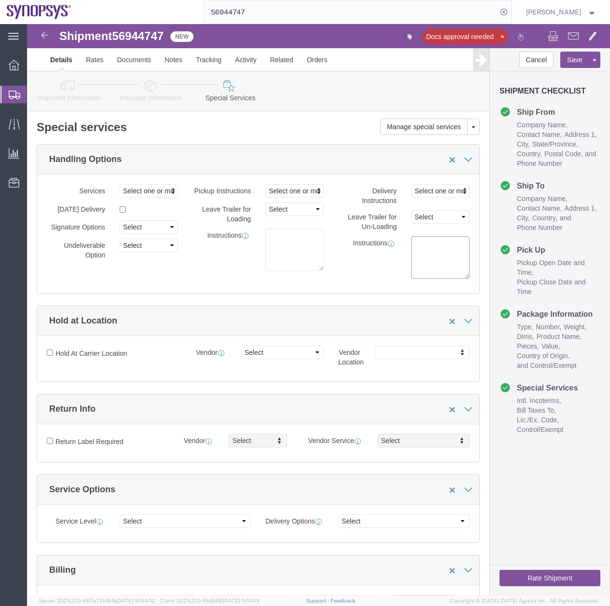
paste textarea "“ Free of Charge, Value for Customs Only. This shipment contains Internal Compa…"
type textarea "“ Free of Charge, Value for Customs Only. This shipment contains Internal Compa…"
click div "Instructions “ Free of Charge, Value for Customs Only. This shipment contains I…"
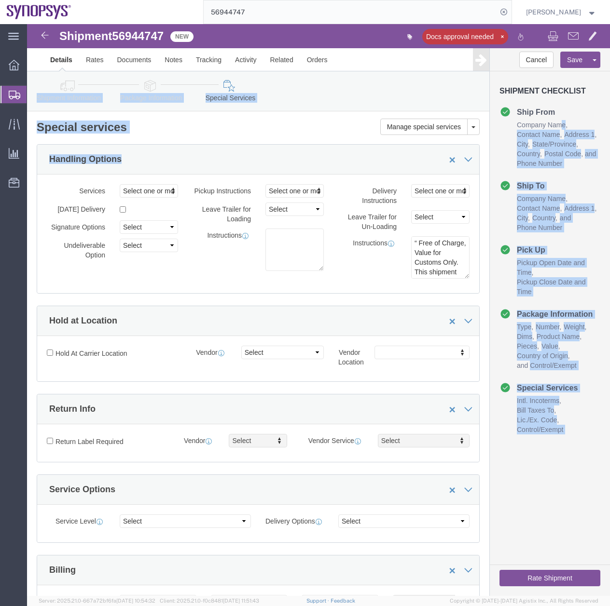
drag, startPoint x: 576, startPoint y: 103, endPoint x: 581, endPoint y: 124, distance: 21.3
click html "Shipment 56944747 5 of 5 New Docs approval needed Details Rates Documents Notes…"
click div "Cancel Save Assign To Clone Shipment Save As Template Shipment Checklist Ship F…"
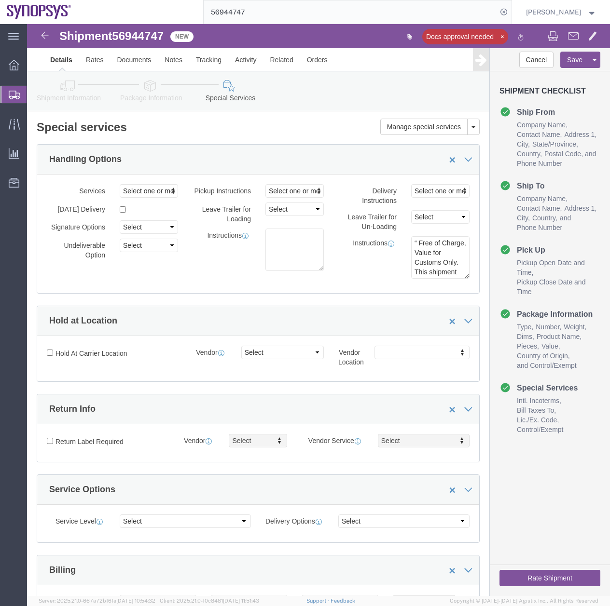
click icon
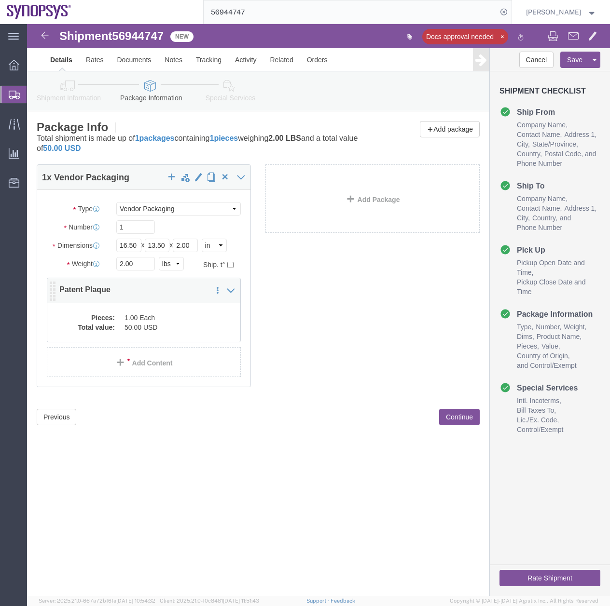
click div "Pieces: 1.00 Each Total value: 50.00 USD"
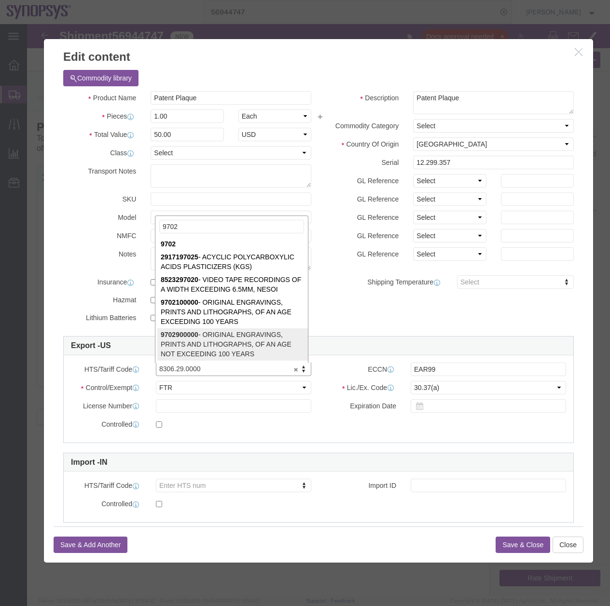
type input "9702"
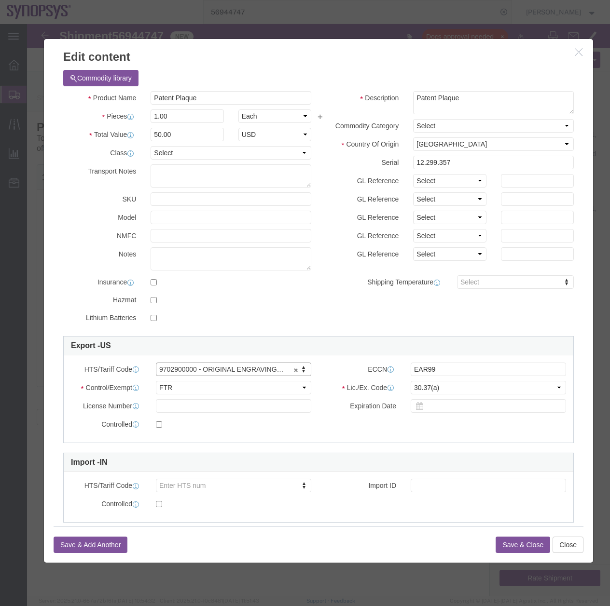
type input "9702900000"
click button "Save & Close"
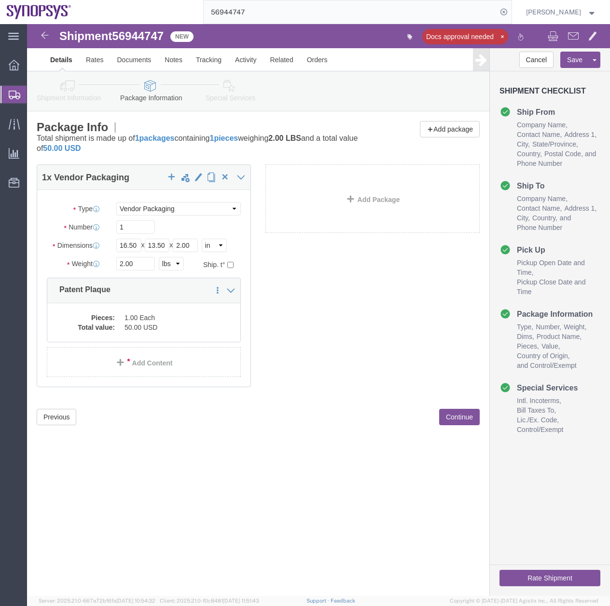
click icon
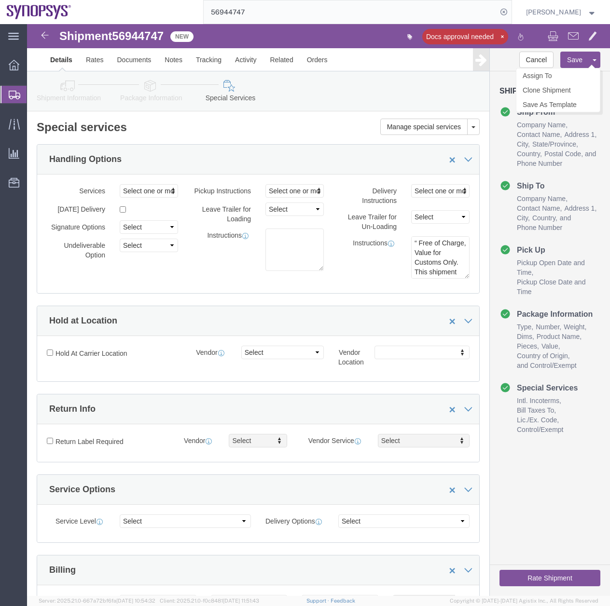
click button "Save"
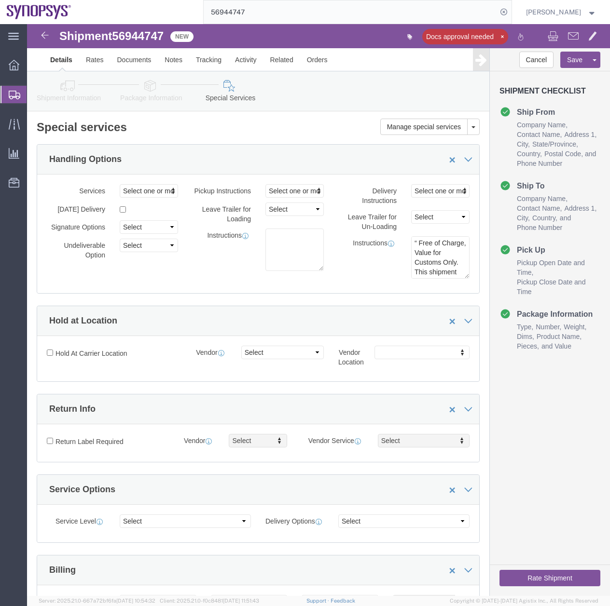
click icon
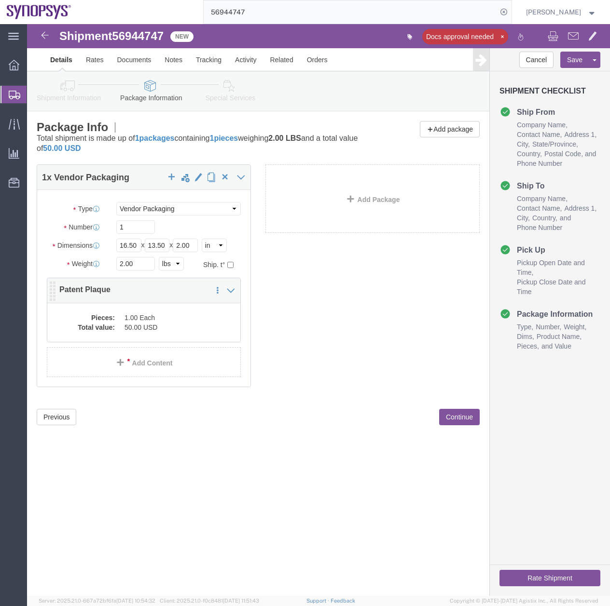
click dd "1.00 Each"
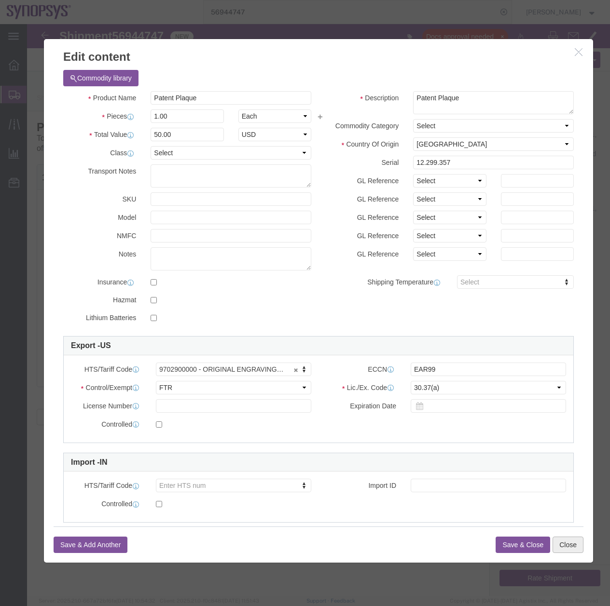
click button "Close"
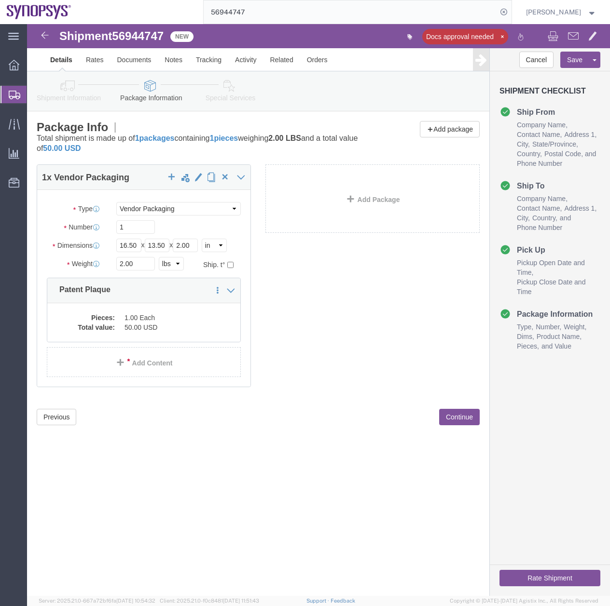
click icon
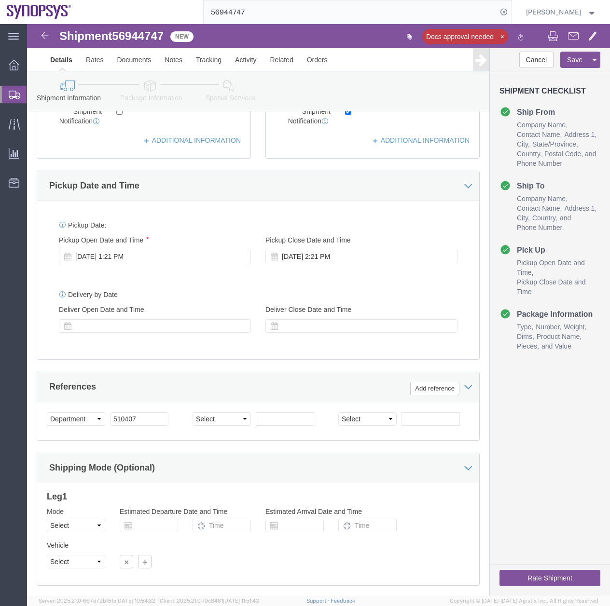
scroll to position [197, 0]
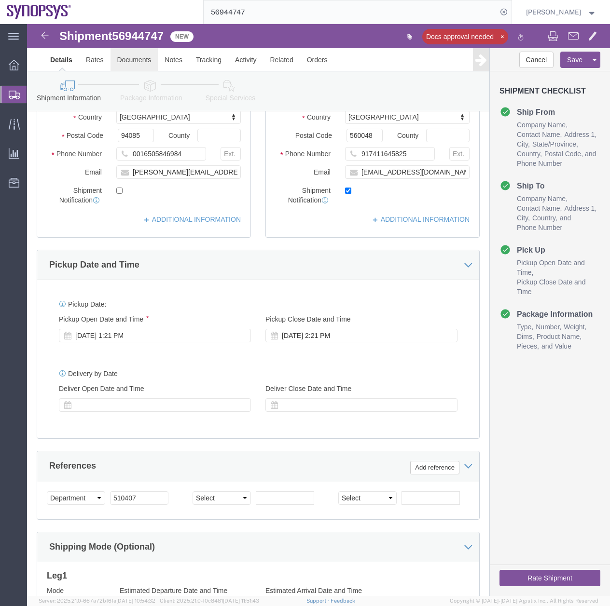
click link "Documents"
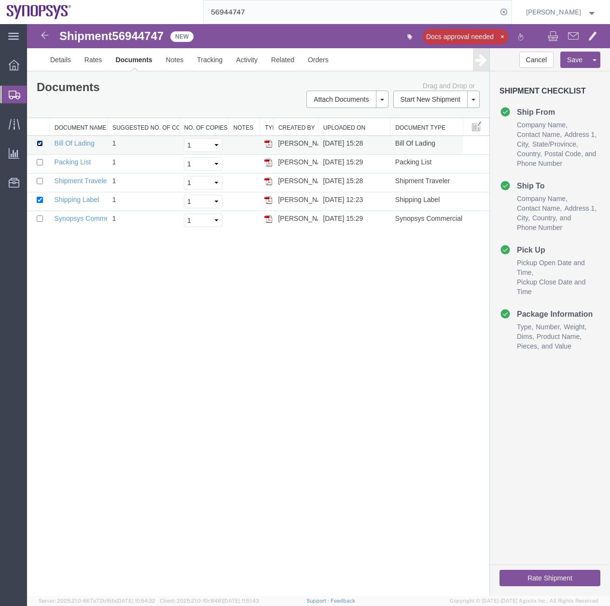
click at [41, 143] on input "checkbox" at bounding box center [40, 143] width 6 height 6
checkbox input "false"
click at [38, 164] on input "checkbox" at bounding box center [40, 162] width 6 height 6
checkbox input "true"
click at [43, 202] on td at bounding box center [38, 201] width 23 height 19
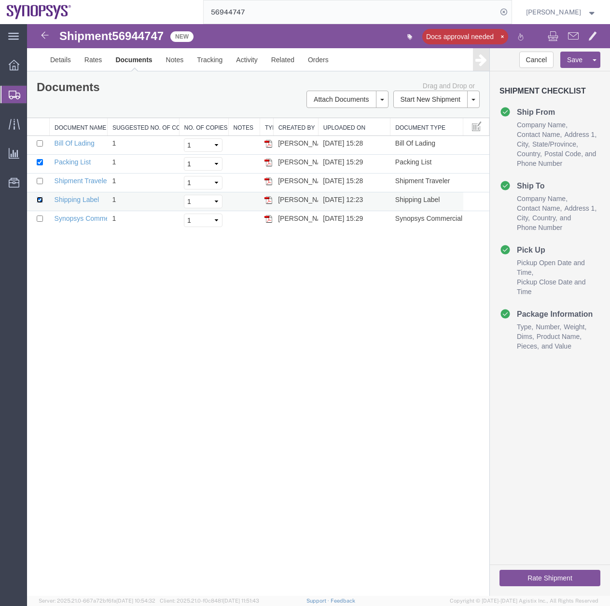
click at [41, 200] on input "checkbox" at bounding box center [40, 200] width 6 height 6
checkbox input "false"
click at [40, 218] on input "checkbox" at bounding box center [40, 219] width 6 height 6
checkbox input "true"
click at [338, 140] on link "Email Documents" at bounding box center [346, 144] width 84 height 14
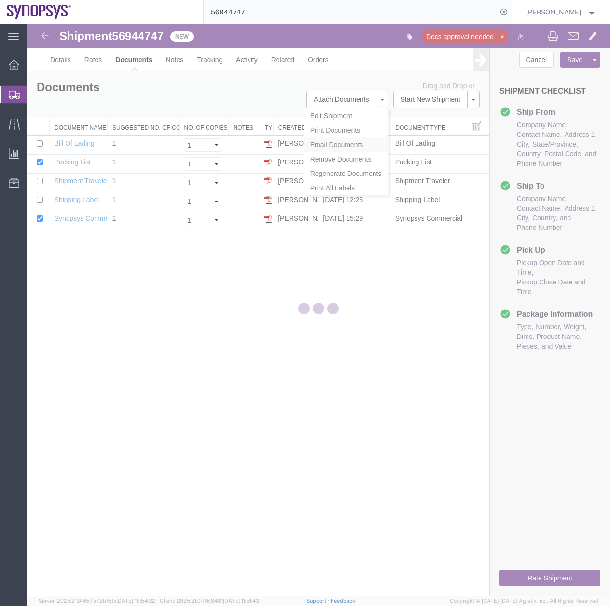
checkbox input "true"
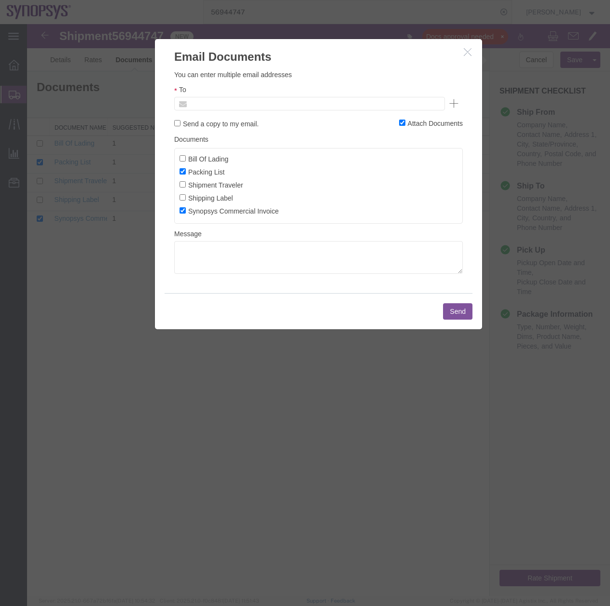
click at [228, 99] on input "text" at bounding box center [244, 103] width 113 height 13
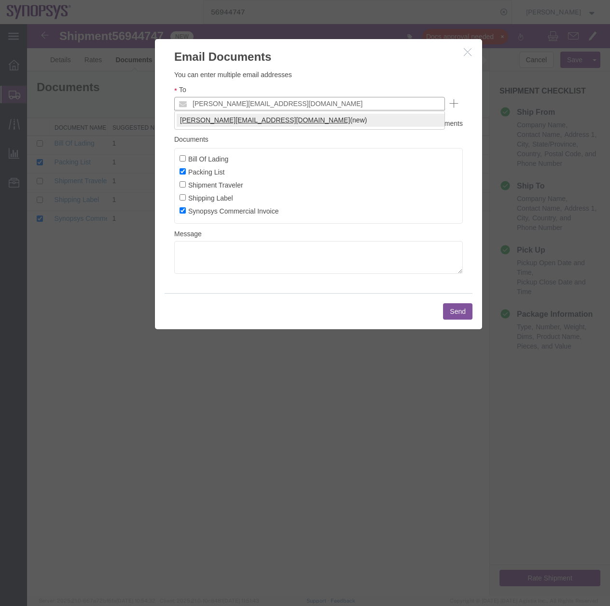
type input "[PERSON_NAME][EMAIL_ADDRESS][DOMAIN_NAME]"
click at [452, 313] on button "Send" at bounding box center [457, 311] width 29 height 16
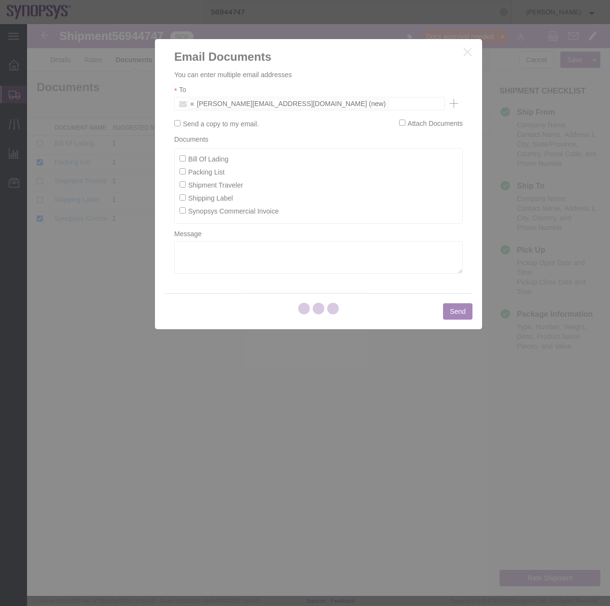
checkbox input "false"
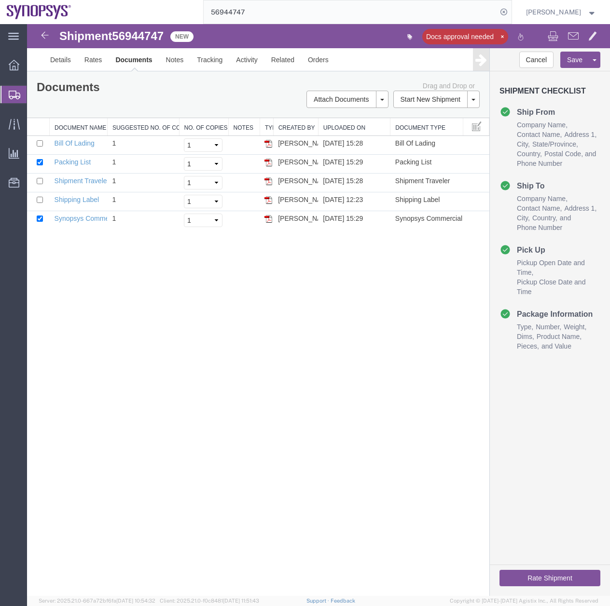
click at [10, 95] on icon at bounding box center [15, 95] width 12 height 9
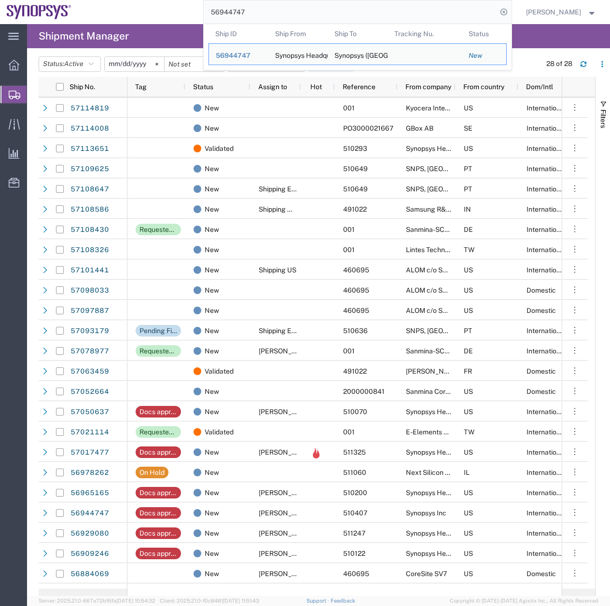
drag, startPoint x: 257, startPoint y: 13, endPoint x: 164, endPoint y: 33, distance: 94.8
click at [171, 32] on div "main_menu Created with Sketch. Collapse Menu Overview Shipments Shipment Manage…" at bounding box center [305, 315] width 610 height 582
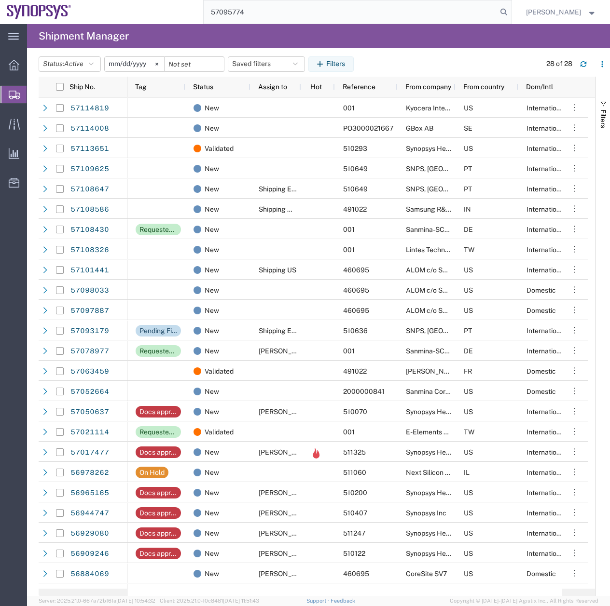
type input "57095774"
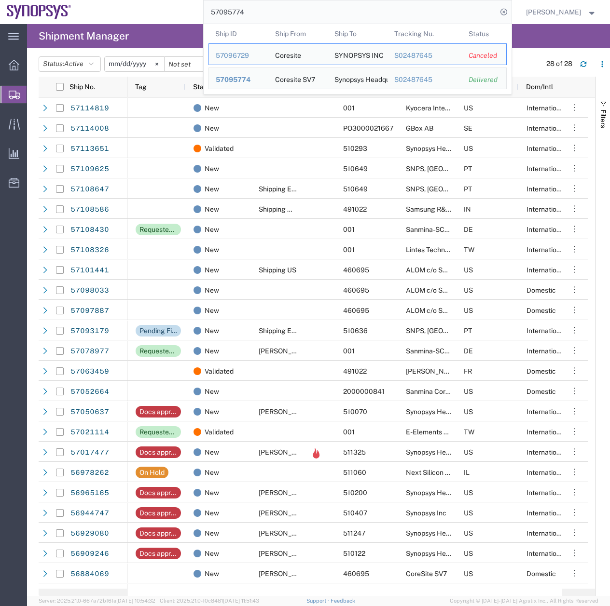
drag, startPoint x: 243, startPoint y: 16, endPoint x: 104, endPoint y: 57, distance: 145.0
click at [110, 54] on div "main_menu Created with Sketch. Collapse Menu Overview Shipments Shipment Manage…" at bounding box center [305, 315] width 610 height 582
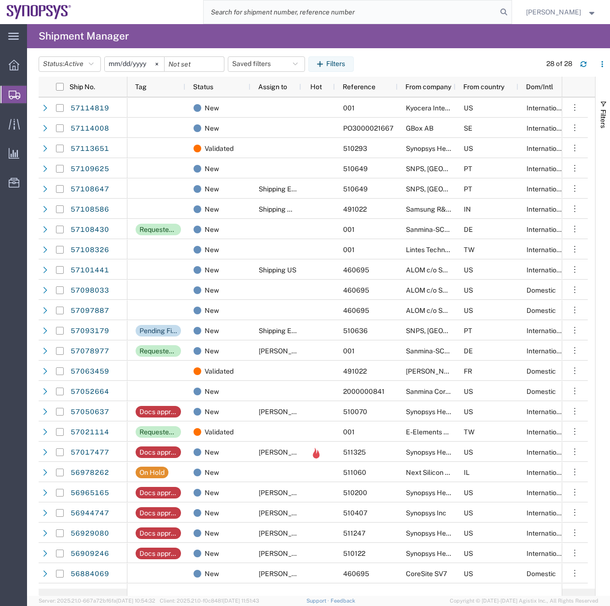
click at [267, 5] on input "search" at bounding box center [350, 11] width 293 height 23
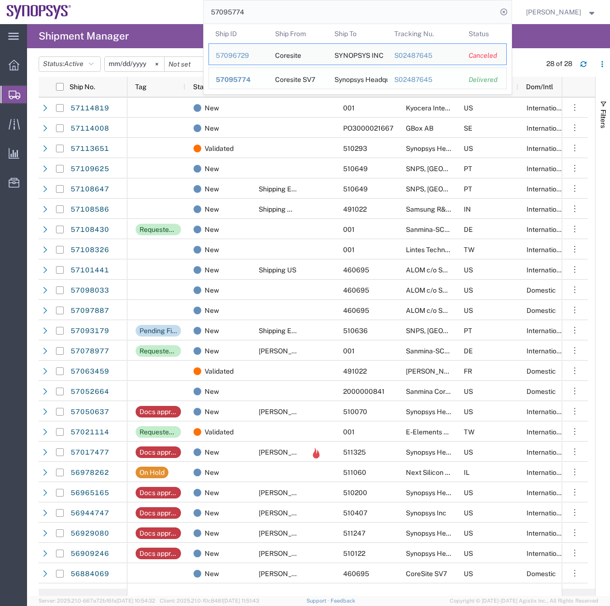
type input "57095774"
click at [239, 82] on span "57095774" at bounding box center [233, 80] width 35 height 8
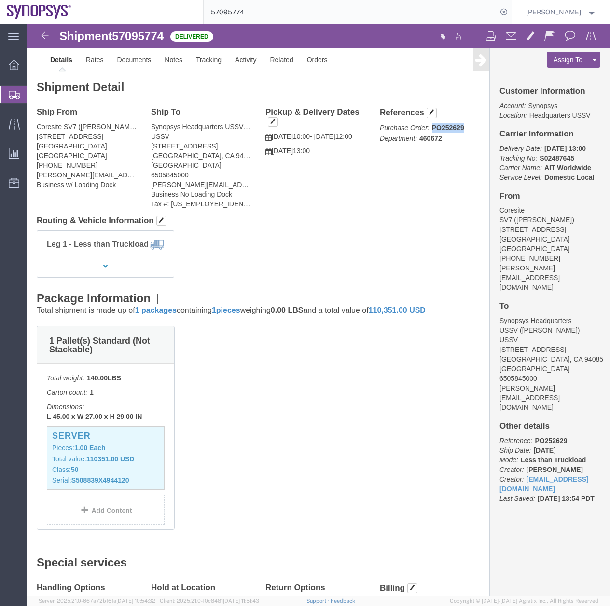
drag, startPoint x: 433, startPoint y: 105, endPoint x: 402, endPoint y: 103, distance: 30.5
click p "Purchase Order: PO252629 Department: 460672"
drag, startPoint x: 402, startPoint y: 103, endPoint x: 333, endPoint y: 202, distance: 120.9
click div "Shipment Detail Ship From Coresite SV7 ([PERSON_NAME]) [STREET_ADDRESS][PERSON_…"
drag, startPoint x: 419, startPoint y: 105, endPoint x: 401, endPoint y: 104, distance: 17.4
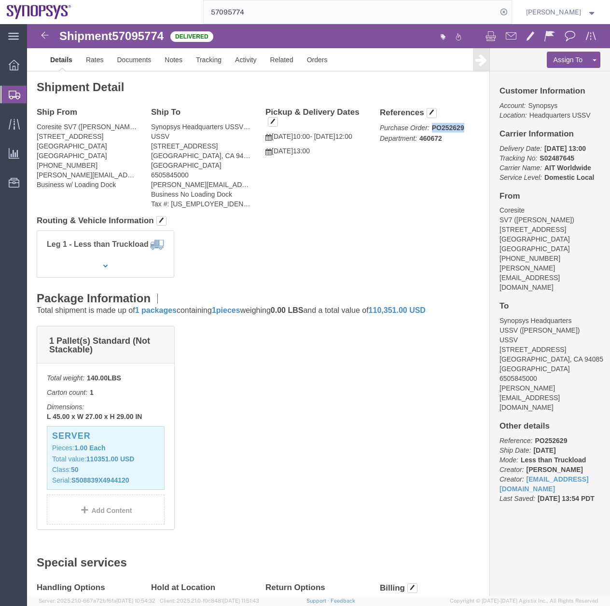
click b "PO252629"
drag, startPoint x: 401, startPoint y: 104, endPoint x: 368, endPoint y: 169, distance: 73.3
click div "Ship From Coresite SV7 ([PERSON_NAME]) [STREET_ADDRESS][PERSON_NAME] [PHONE_NUM…"
drag, startPoint x: 433, startPoint y: 104, endPoint x: 404, endPoint y: 104, distance: 28.9
click p "Purchase Order: PO252629 Department: 460672"
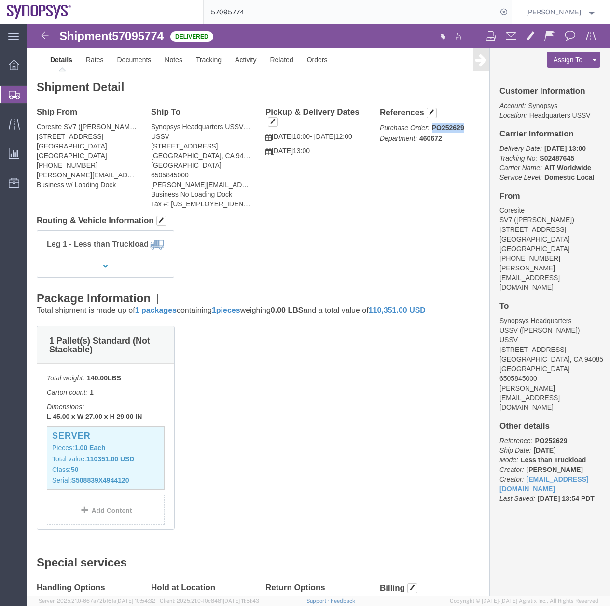
drag, startPoint x: 424, startPoint y: 103, endPoint x: 401, endPoint y: 106, distance: 23.3
click p "Purchase Order: PO252629 Department: 460672"
drag, startPoint x: 401, startPoint y: 106, endPoint x: 410, endPoint y: 104, distance: 8.8
drag, startPoint x: 410, startPoint y: 104, endPoint x: 367, endPoint y: 190, distance: 95.8
click div "Shipment Detail Ship From Coresite SV7 ([PERSON_NAME]) [STREET_ADDRESS][PERSON_…"
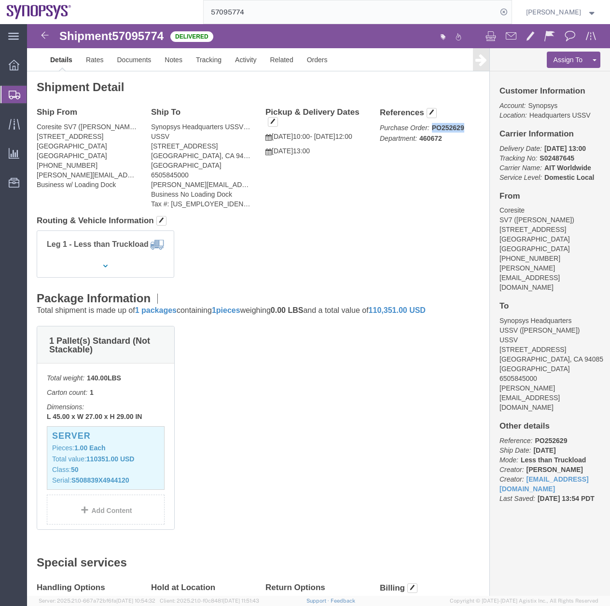
click p "Purchase Order: PO252629 Department: 460672"
copy b "PO252629"
click at [8, 95] on div at bounding box center [13, 94] width 27 height 17
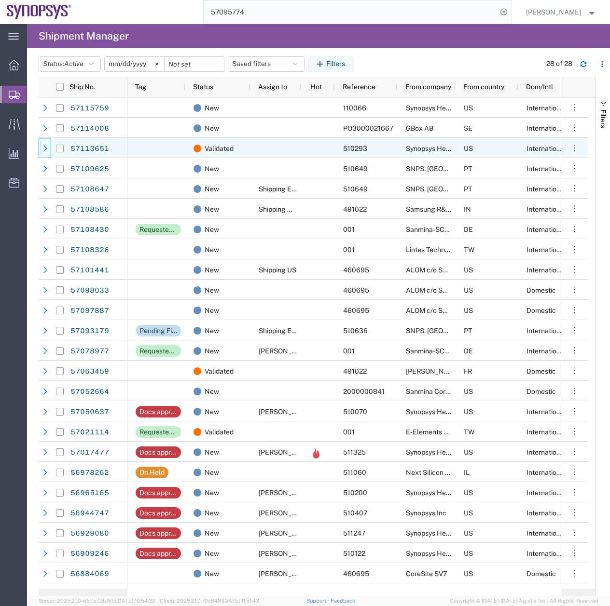
click at [49, 147] on div at bounding box center [46, 148] width 10 height 15
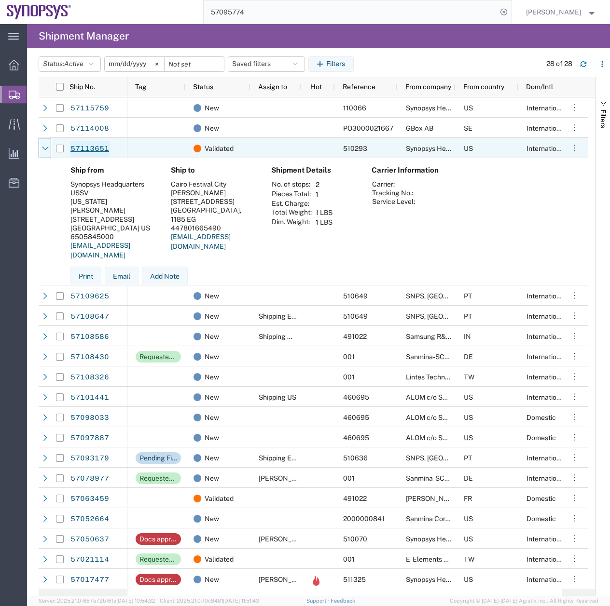
click at [91, 148] on link "57113651" at bounding box center [90, 148] width 40 height 15
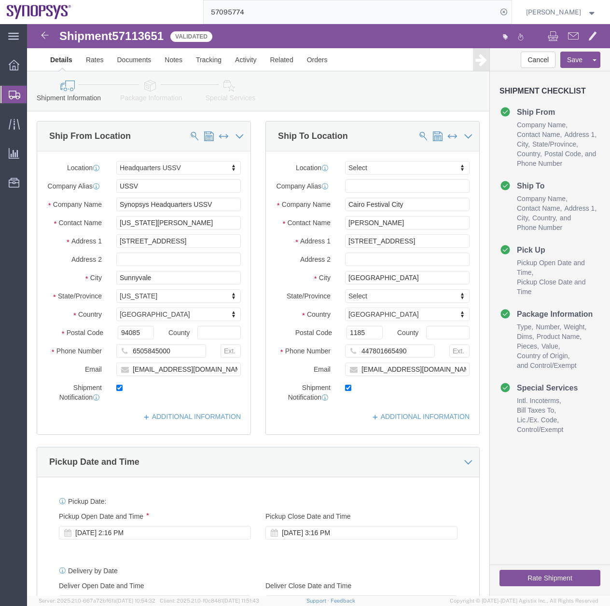
select select "63204"
select select
click link "Activity"
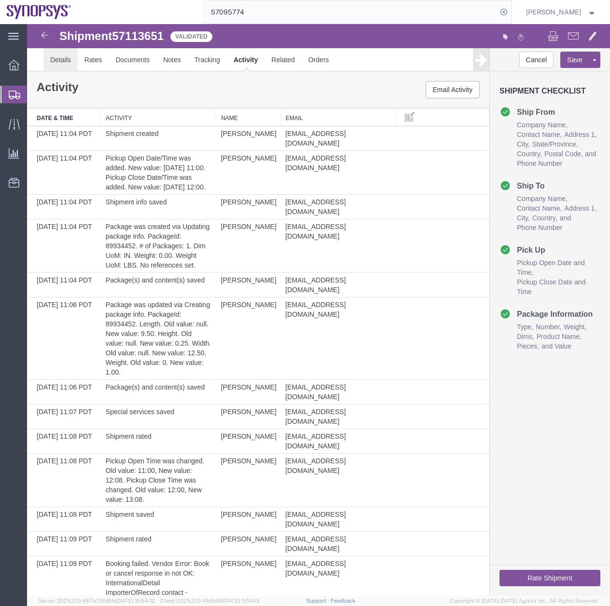
click at [63, 58] on link "Details" at bounding box center [60, 59] width 34 height 23
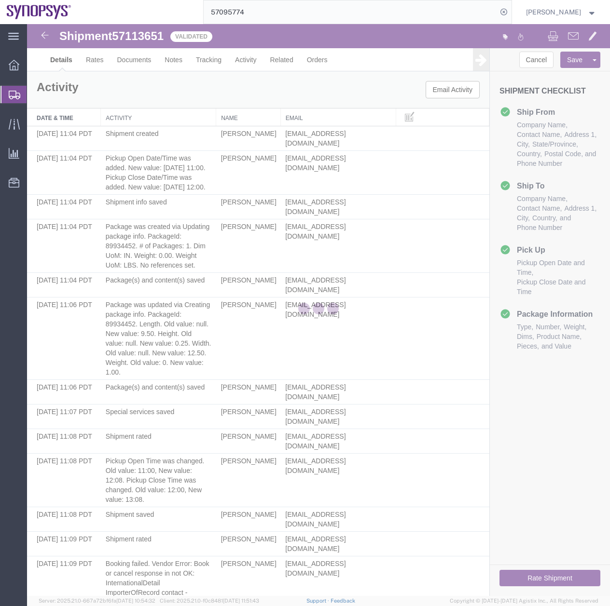
select select "63204"
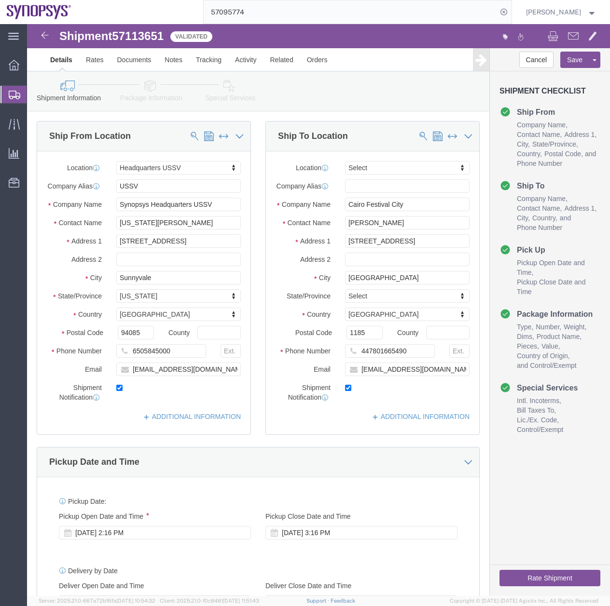
click icon
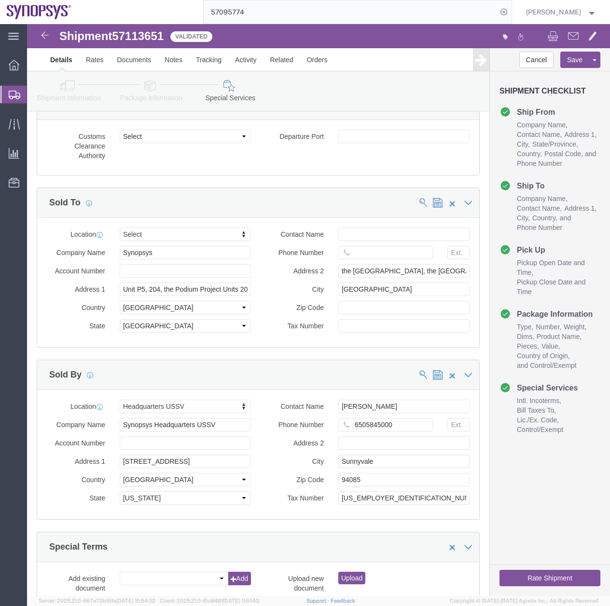
scroll to position [980, 0]
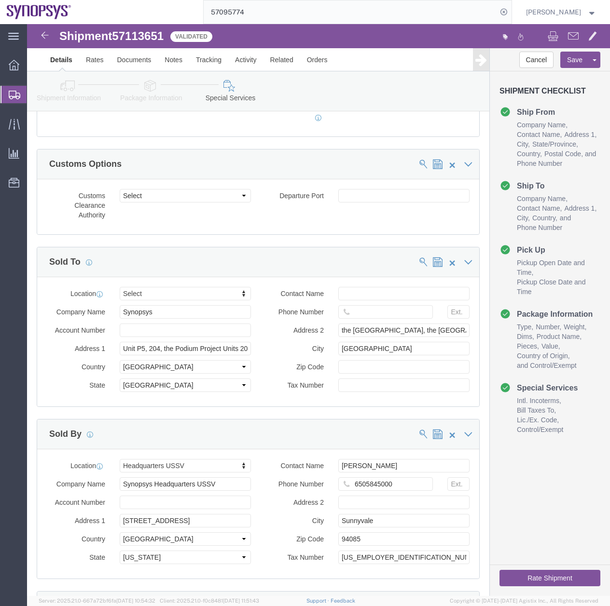
click icon
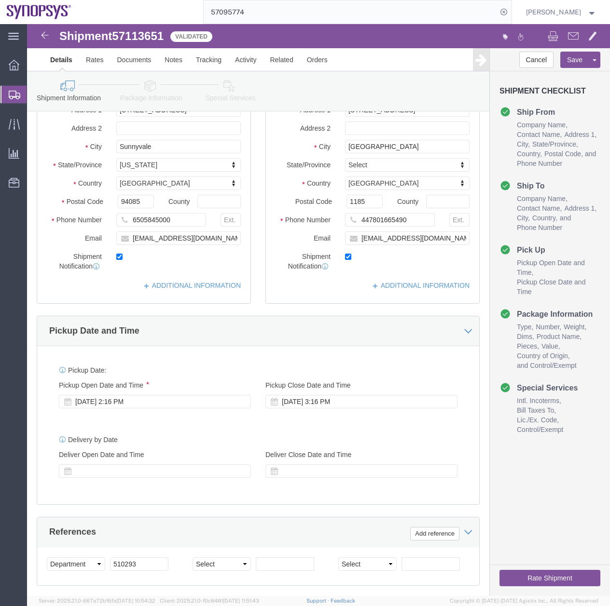
scroll to position [72, 0]
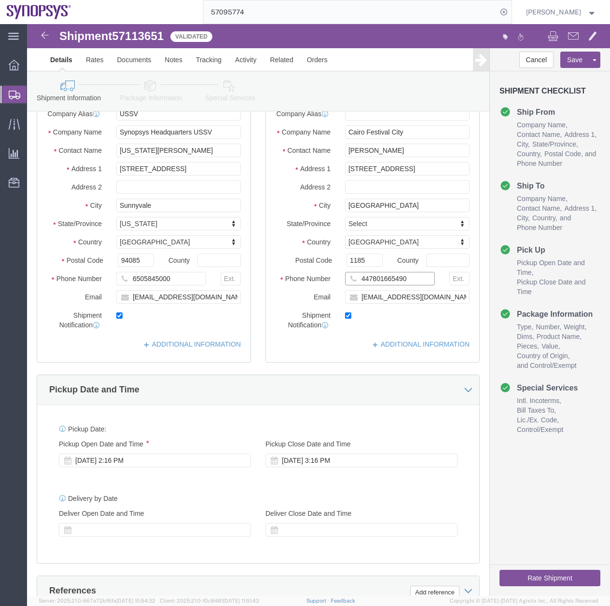
drag, startPoint x: 361, startPoint y: 259, endPoint x: 330, endPoint y: 260, distance: 30.4
click input "447801665490"
click icon
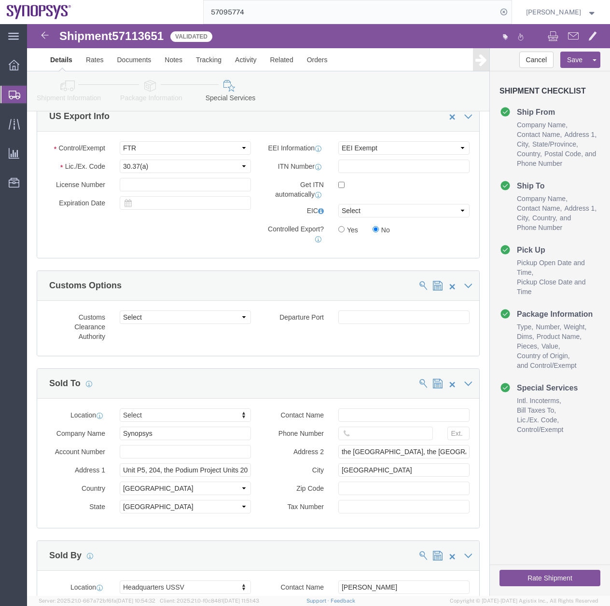
scroll to position [1107, 0]
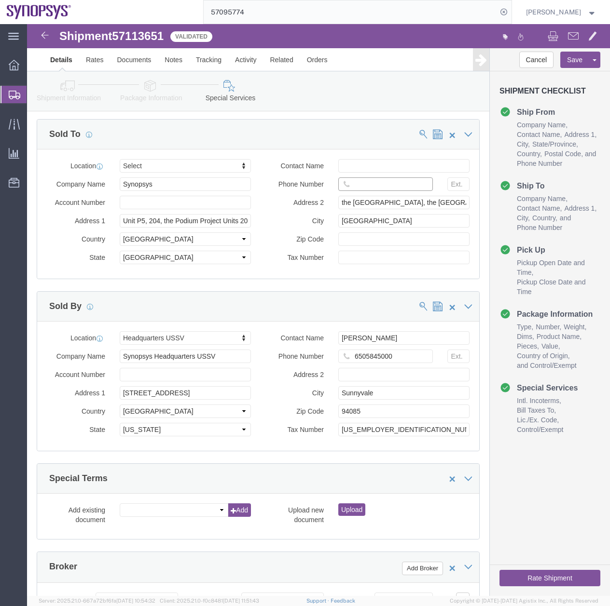
click input "text"
paste input "447801665490"
type input "447801665490"
click button "Rate Shipment"
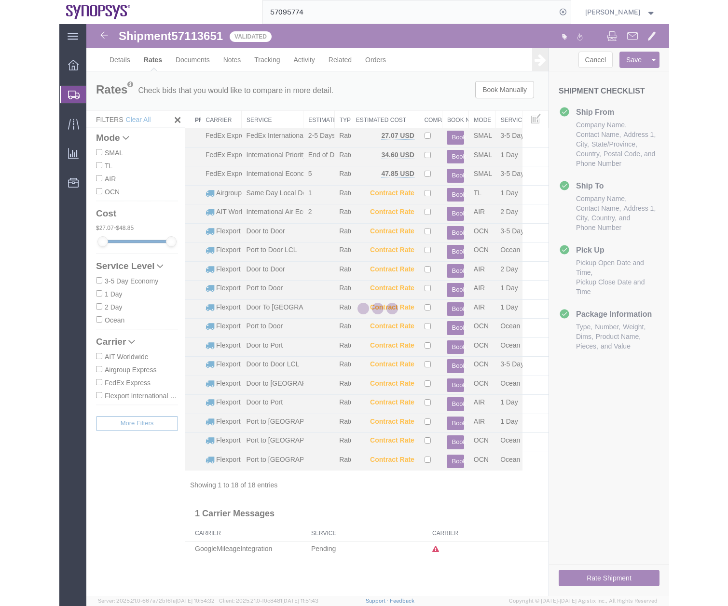
scroll to position [0, 0]
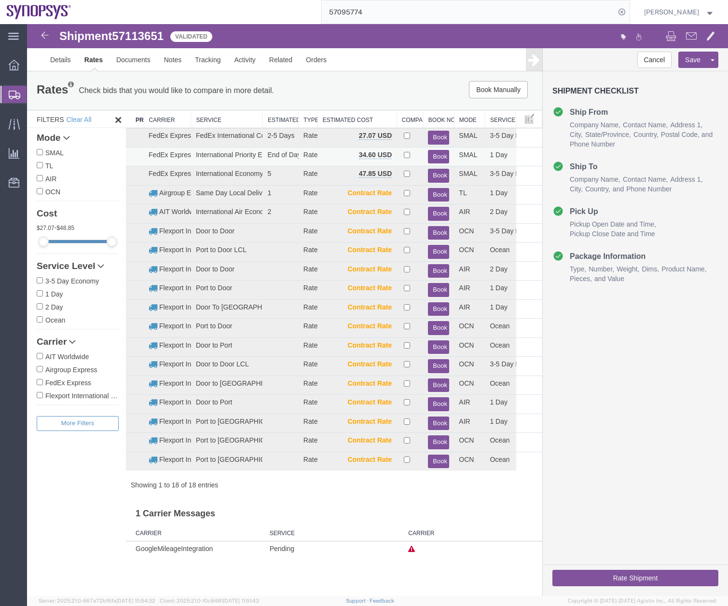
click at [430, 152] on button "Book" at bounding box center [438, 157] width 21 height 14
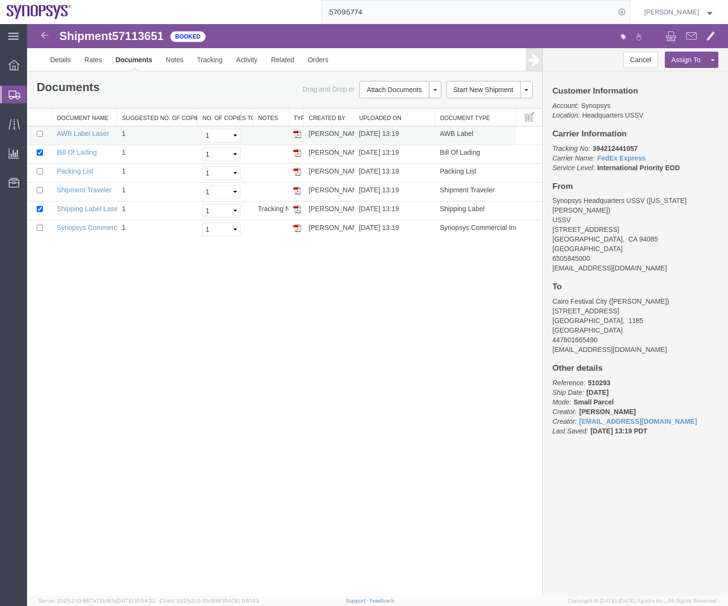
click at [296, 135] on img at bounding box center [297, 134] width 8 height 8
click at [299, 212] on img at bounding box center [297, 209] width 8 height 8
click at [298, 230] on img at bounding box center [297, 228] width 8 height 8
click at [299, 171] on img at bounding box center [297, 172] width 8 height 8
click at [10, 95] on icon at bounding box center [15, 95] width 12 height 9
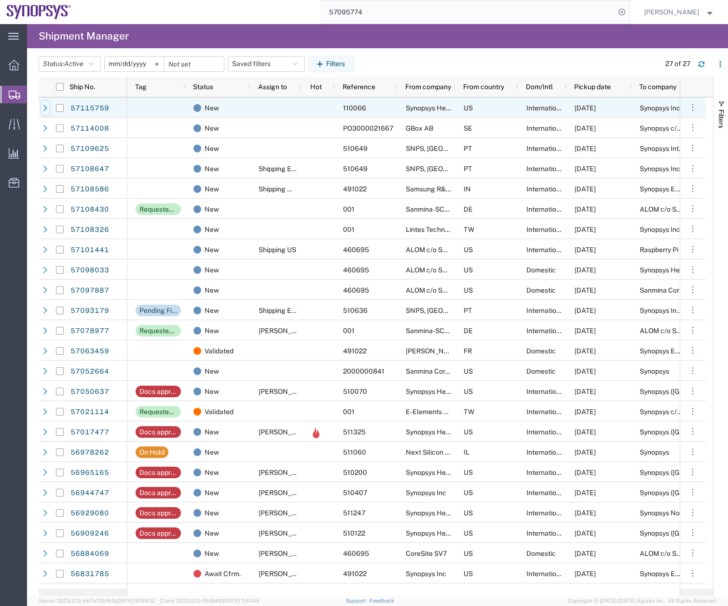
click at [45, 108] on icon at bounding box center [45, 108] width 7 height 7
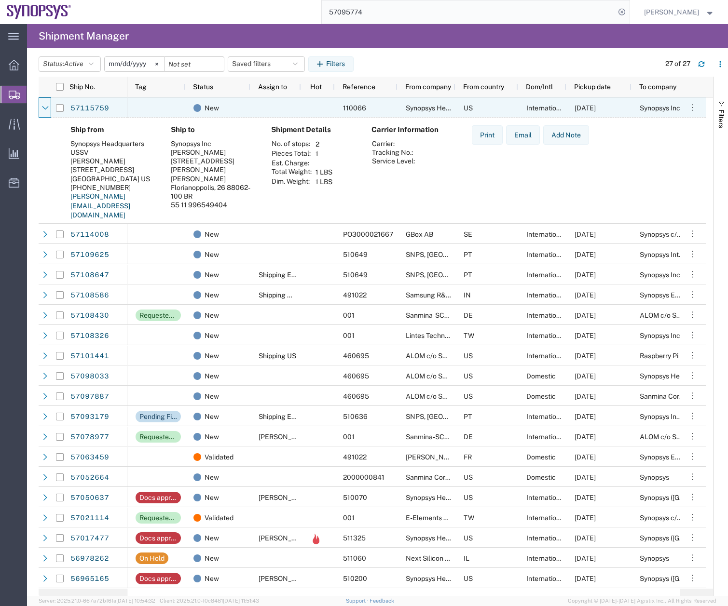
click at [45, 108] on icon at bounding box center [45, 108] width 7 height 7
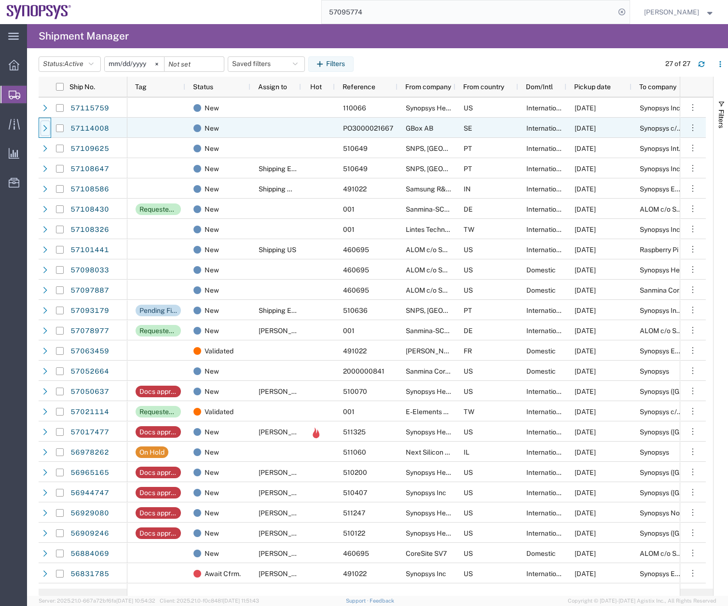
click at [45, 128] on icon at bounding box center [45, 128] width 7 height 7
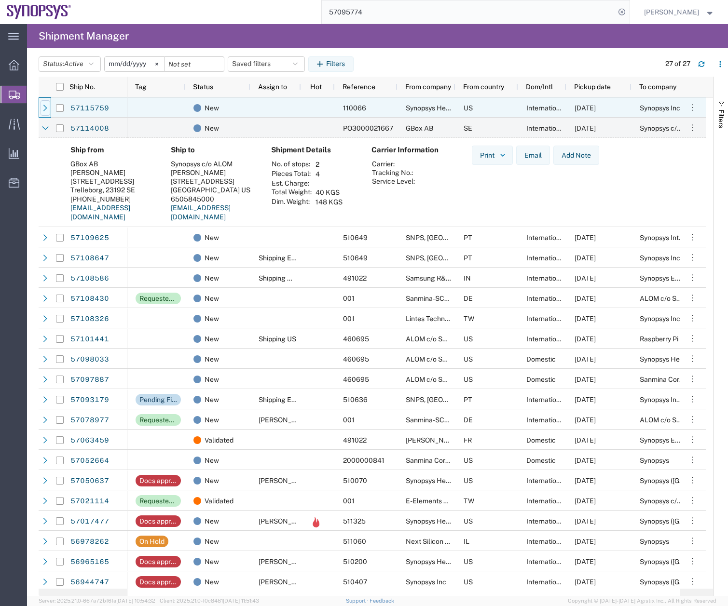
click at [47, 108] on icon at bounding box center [45, 108] width 7 height 7
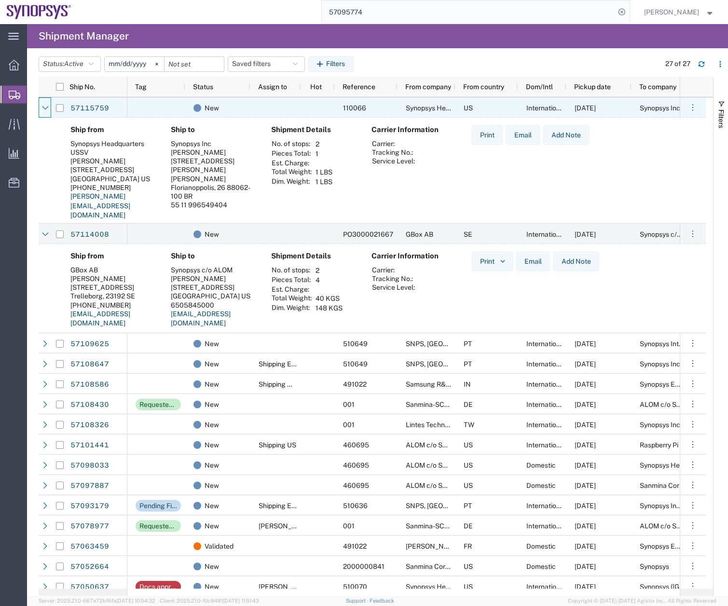
click at [47, 108] on icon at bounding box center [45, 108] width 7 height 7
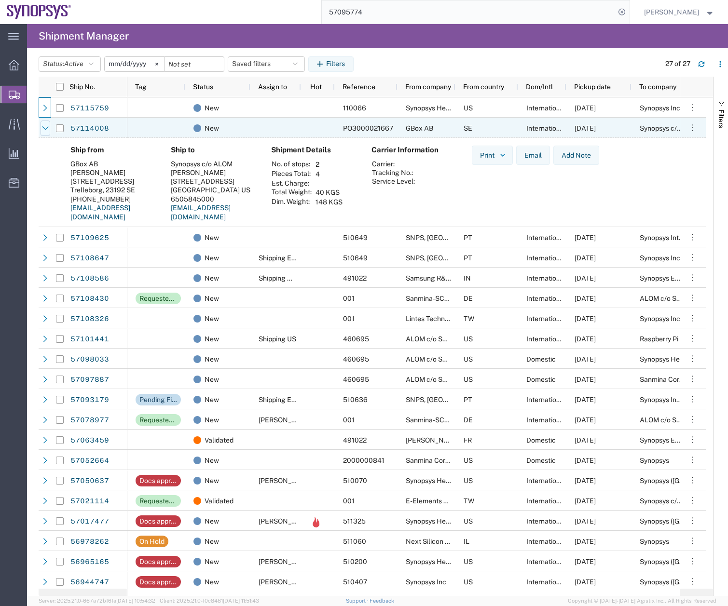
click at [44, 127] on icon at bounding box center [45, 128] width 7 height 7
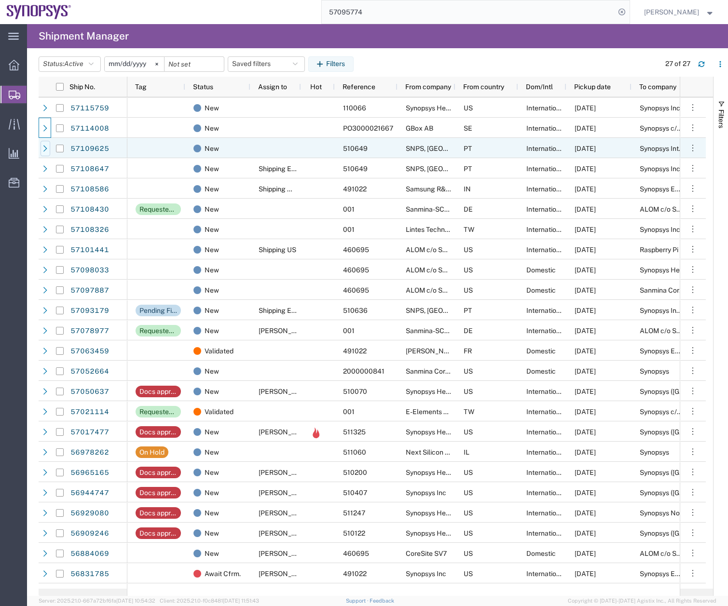
click at [47, 148] on icon at bounding box center [45, 148] width 7 height 7
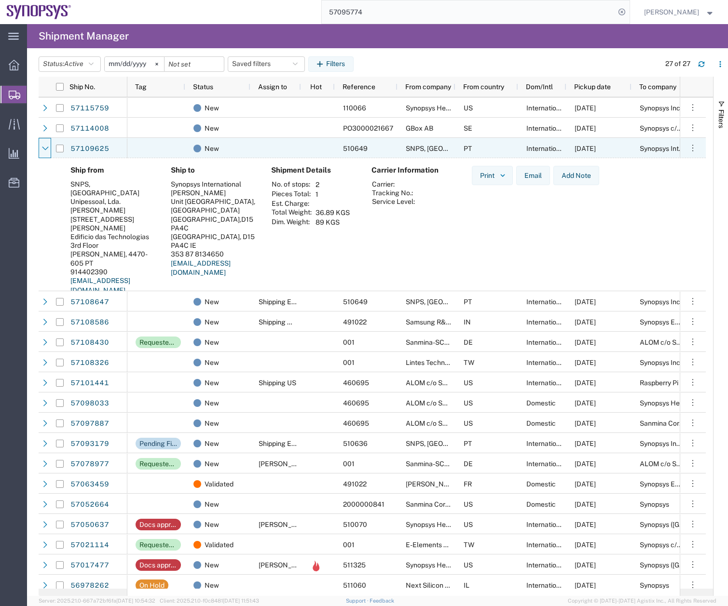
click at [47, 148] on icon at bounding box center [45, 148] width 7 height 7
